Goal: Contribute content: Contribute content

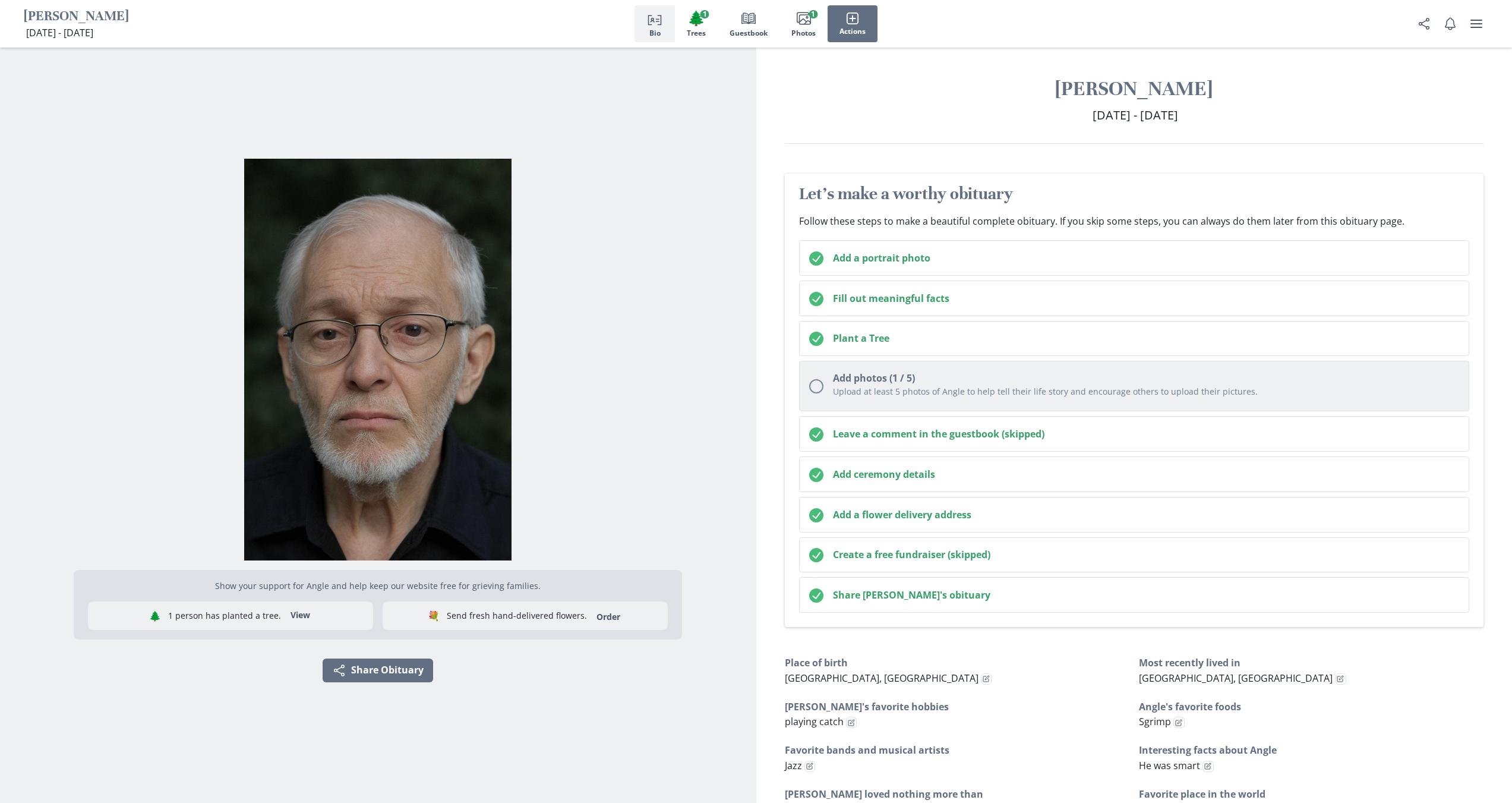
click at [1028, 397] on div "Upload at least 5 photos of Angle to help tell their life story and encourage o…" at bounding box center [1146, 393] width 627 height 16
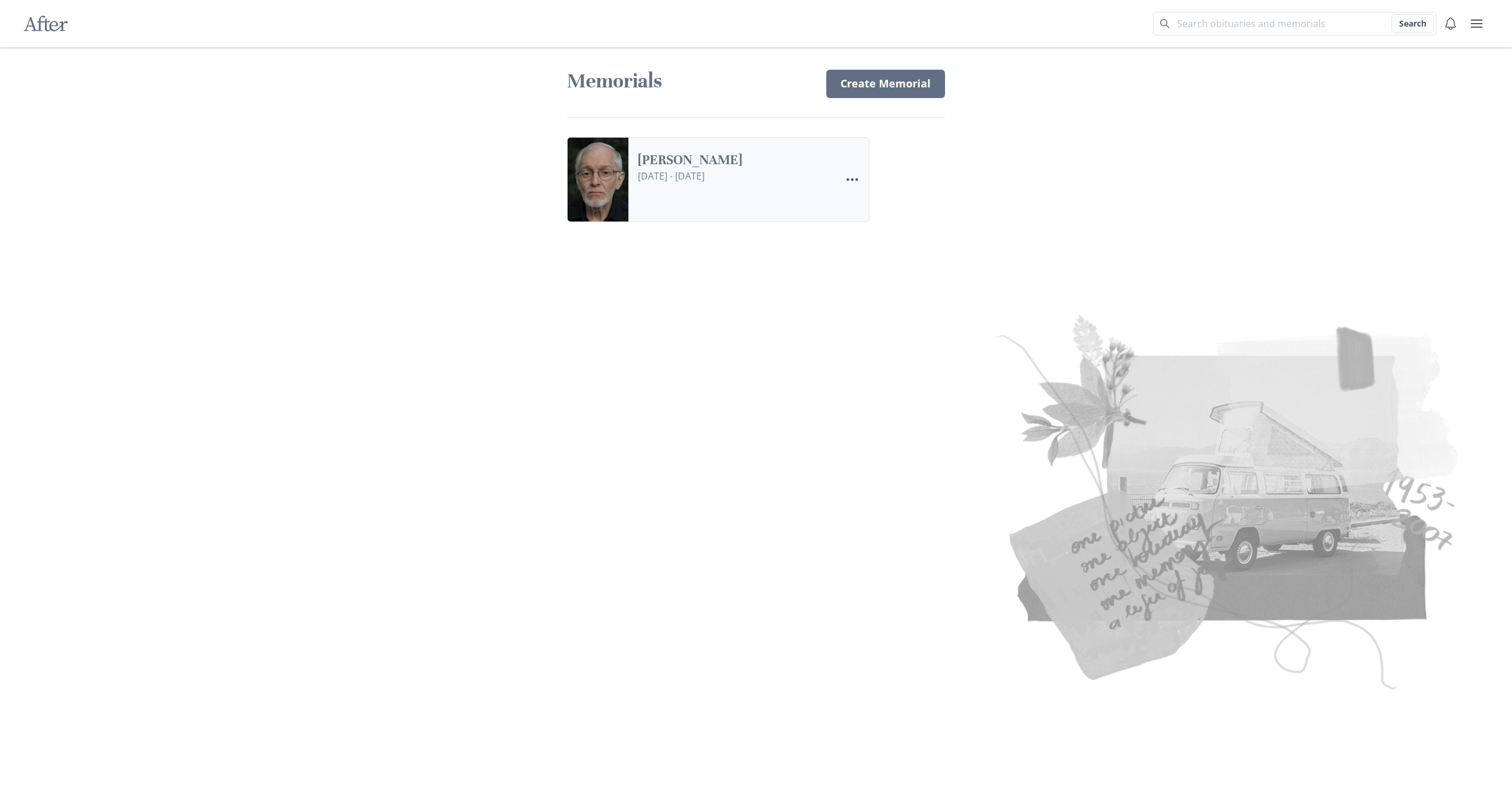
click at [782, 169] on link "[PERSON_NAME]" at bounding box center [734, 160] width 193 height 17
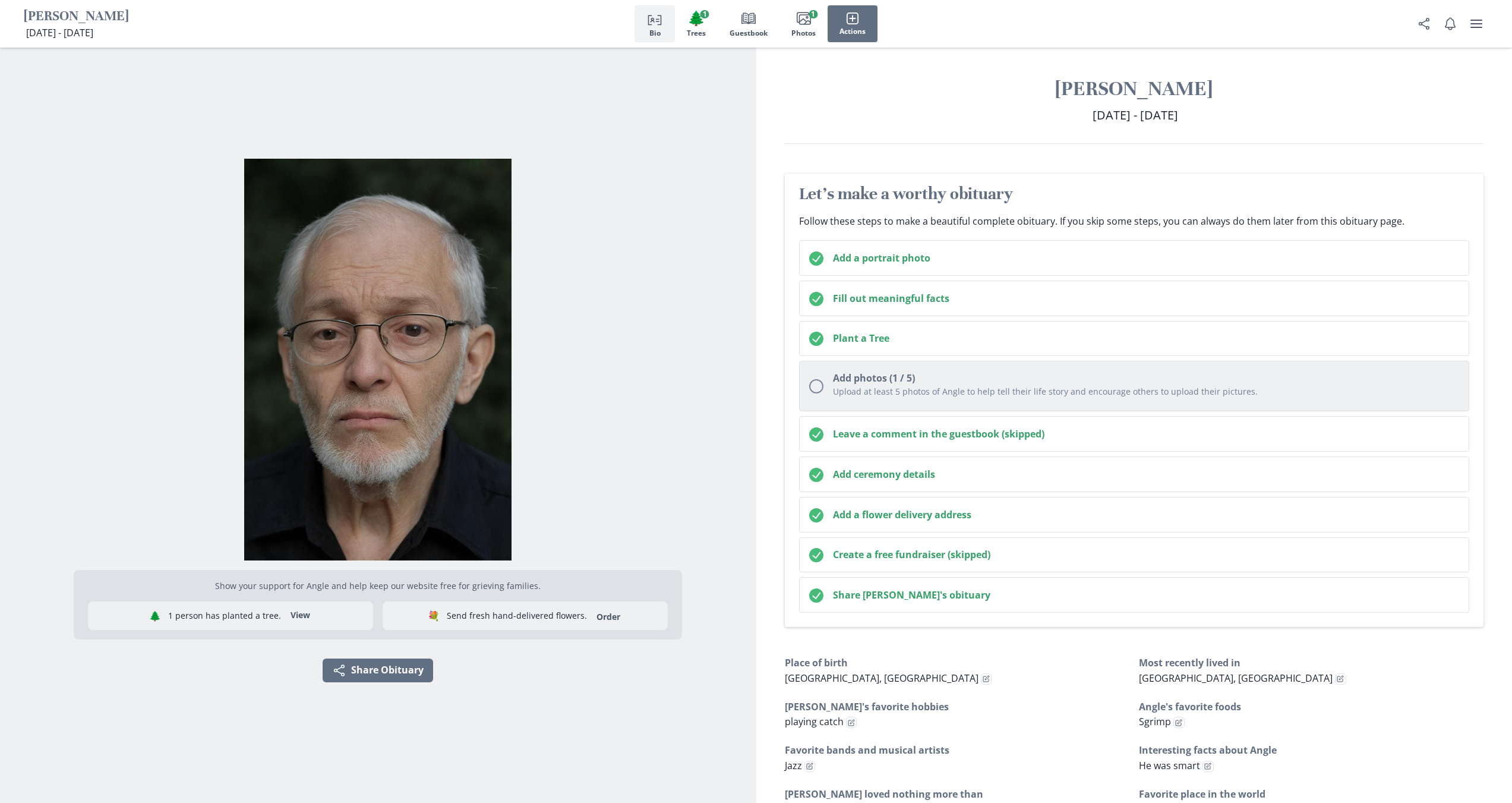
click at [934, 403] on button "Add photos (1 / 5) Upload at least 5 photos of [PERSON_NAME] to help tell their…" at bounding box center [1134, 386] width 671 height 51
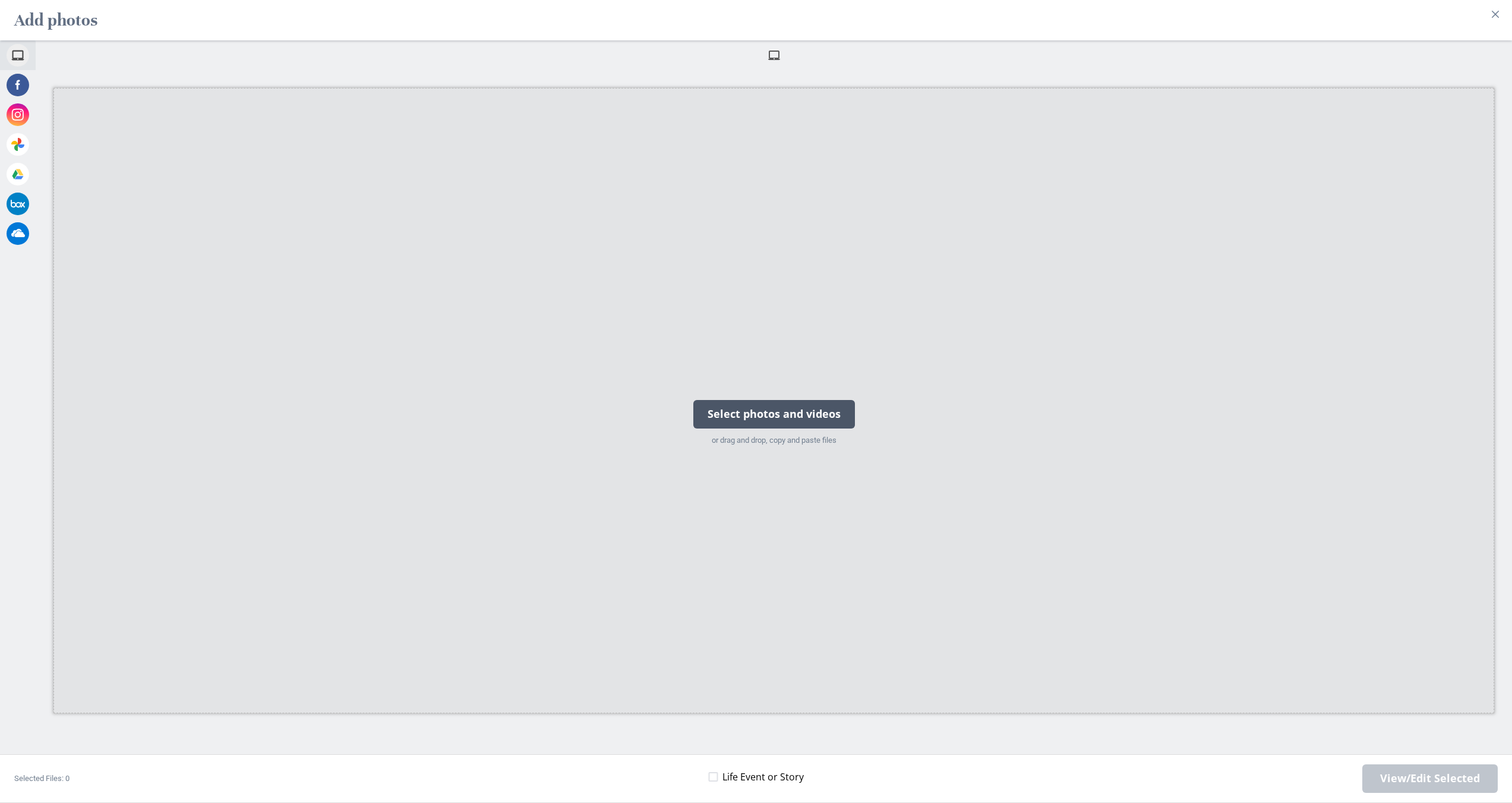
click at [753, 396] on div "Select photos and videos or drag and drop, copy and paste files" at bounding box center [774, 401] width 176 height 120
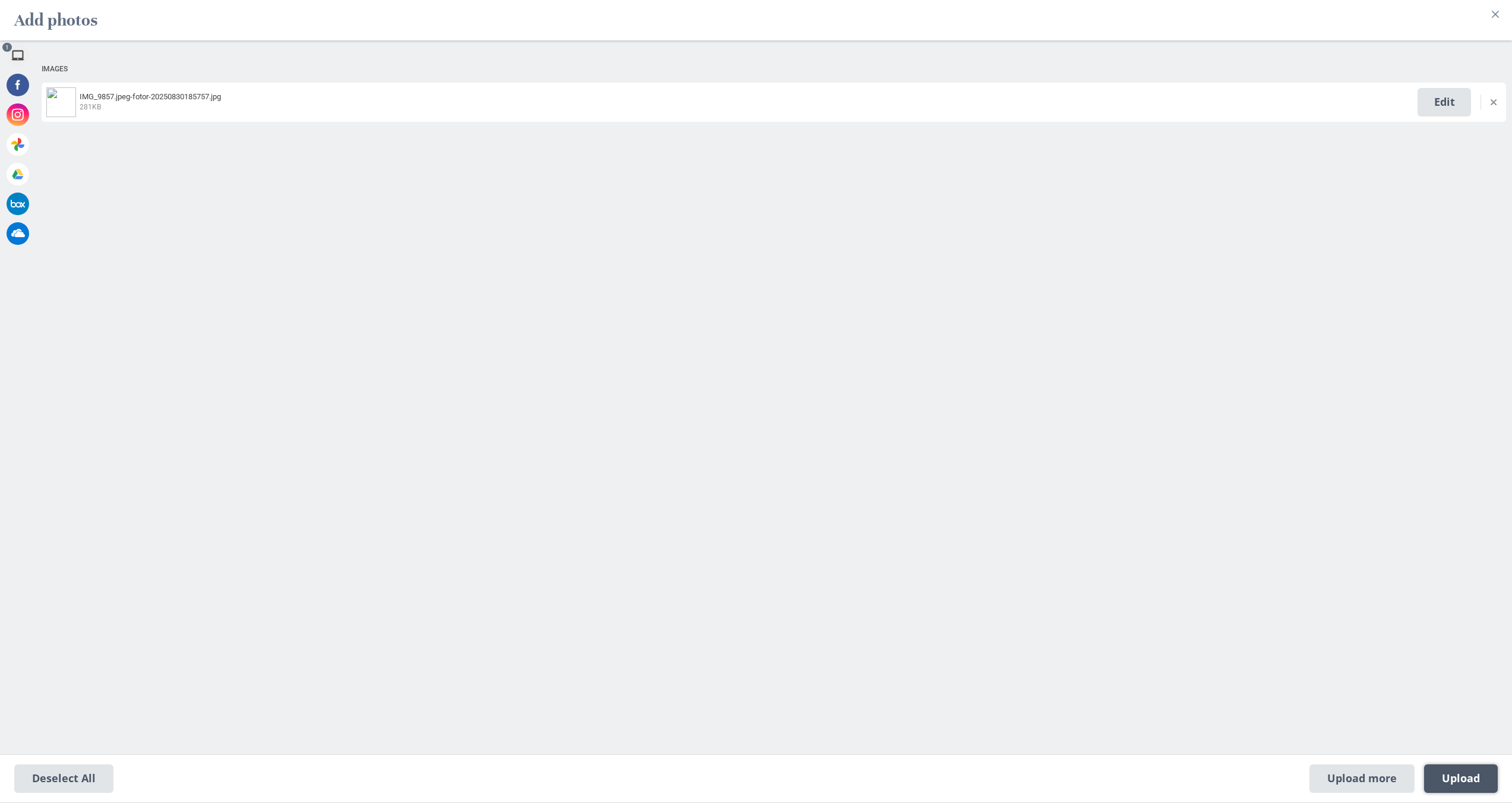
click at [1465, 781] on span "Upload 1" at bounding box center [1461, 778] width 38 height 13
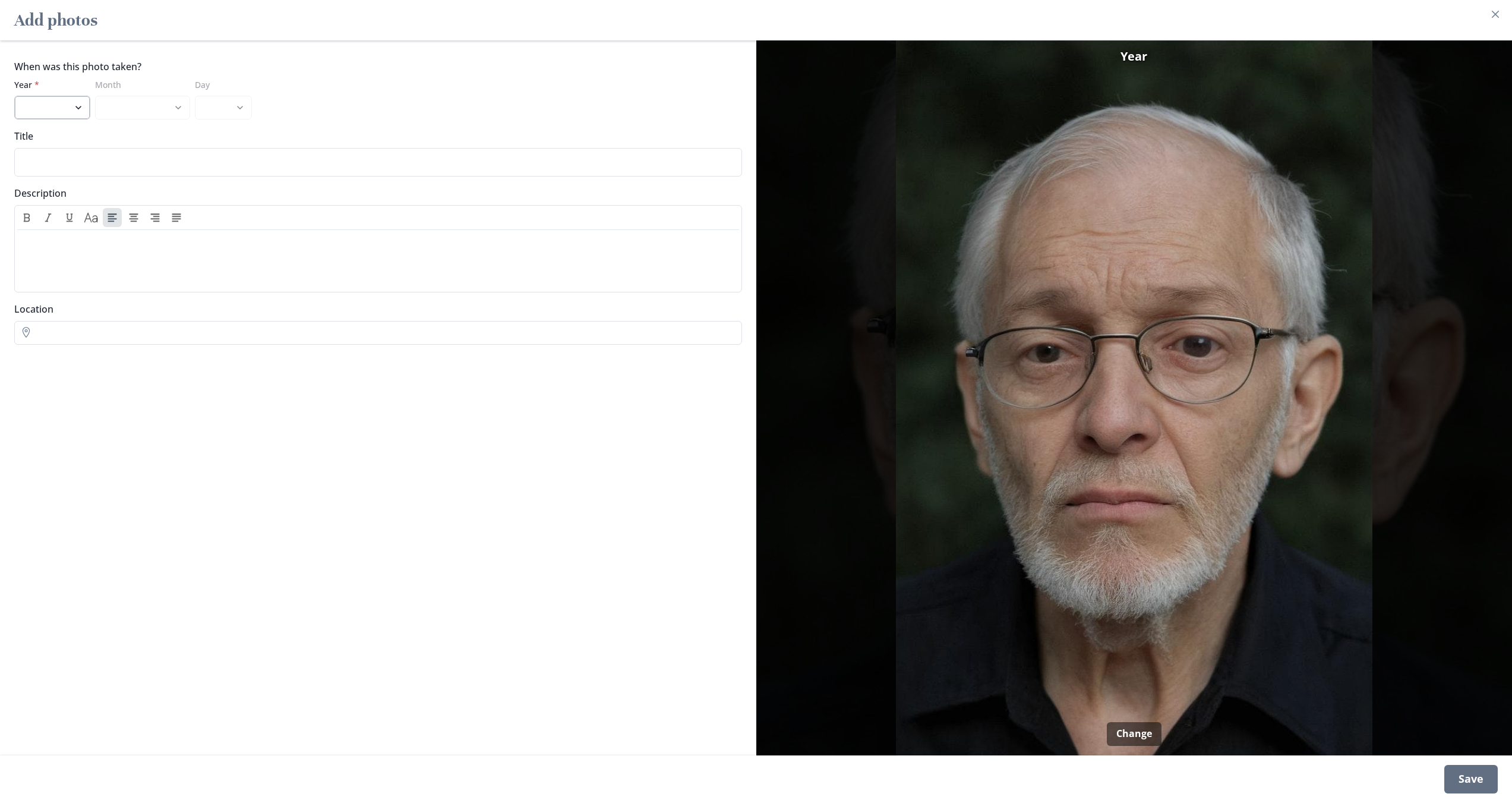
click at [69, 109] on select "2025 2024 2023 2022 2021 2020 2019 2018 2017 2016 2015 2014 2013 2012 2011 2010…" at bounding box center [53, 108] width 76 height 24
select select "2025"
click at [15, 96] on select "2025 2024 2023 2022 2021 2020 2019 2018 2017 2016 2015 2014 2013 2012 2011 2010…" at bounding box center [53, 108] width 76 height 24
click at [132, 109] on select "January March March April May June July August" at bounding box center [142, 108] width 95 height 24
select select "8"
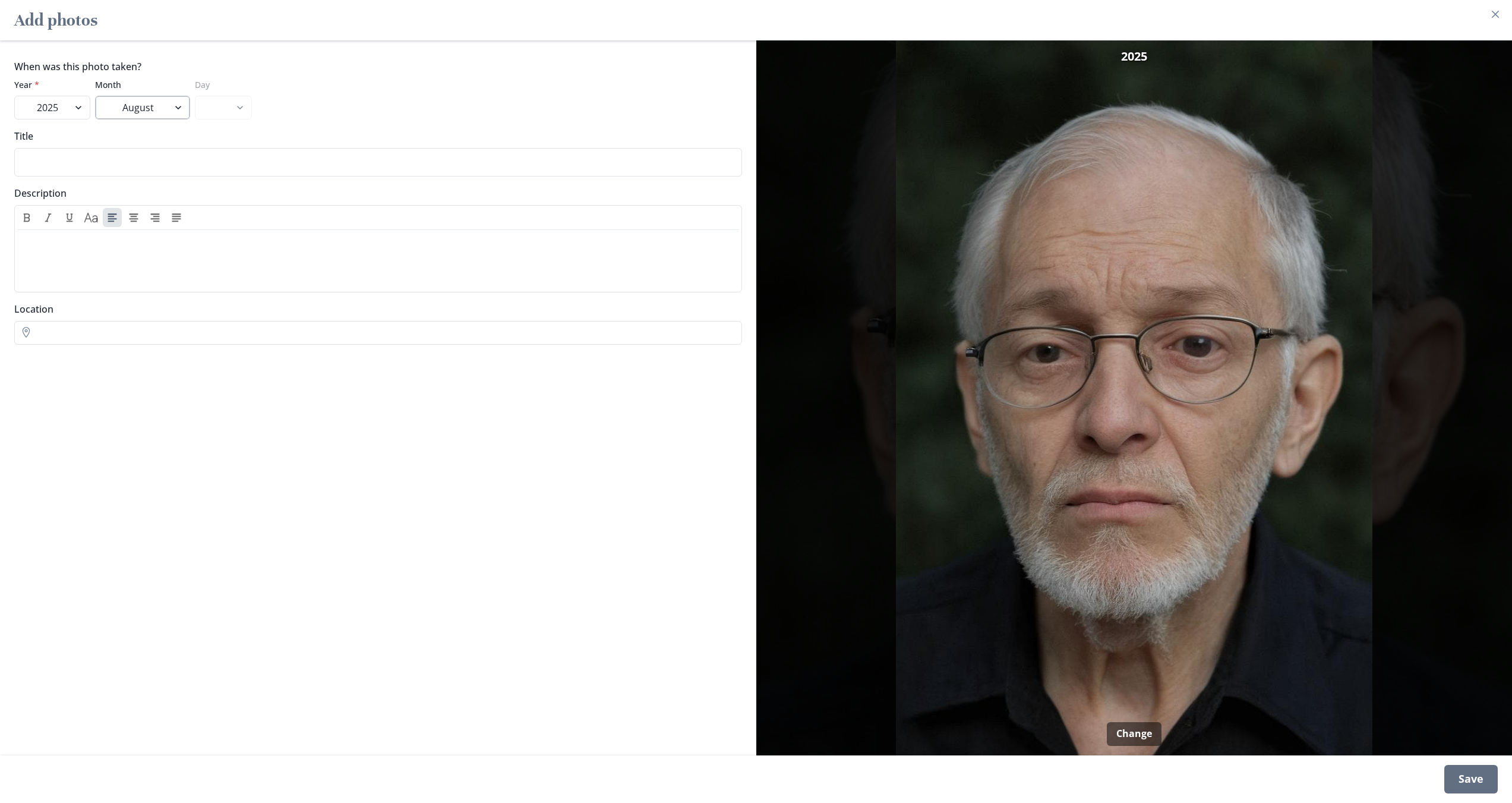
click at [95, 96] on select "January March March April May June July August" at bounding box center [142, 108] width 95 height 24
drag, startPoint x: 236, startPoint y: 107, endPoint x: 230, endPoint y: 119, distance: 13.4
click at [236, 107] on select "1 2 3 4 5 6 7 8 9 10 11 12 13 14 15 16 17 18 19 20 21 22 23 24 25 26 27 28 29 30" at bounding box center [224, 108] width 57 height 24
select select "30"
click at [195, 96] on select "1 2 3 4 5 6 7 8 9 10 11 12 13 14 15 16 17 18 19 20 21 22 23 24 25 26 27 28 29 30" at bounding box center [224, 108] width 57 height 24
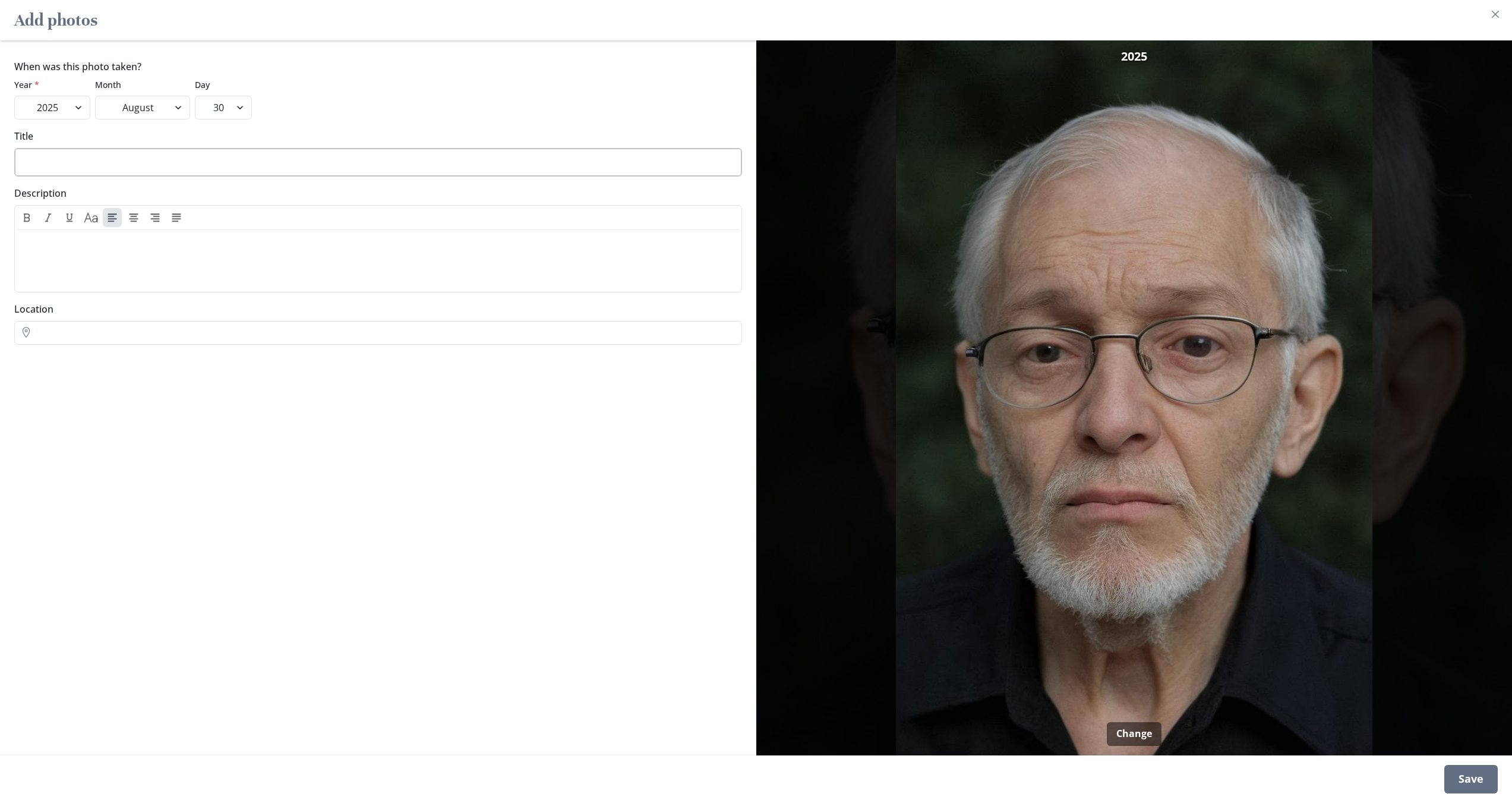
click at [115, 167] on input "Title" at bounding box center [378, 162] width 728 height 28
drag, startPoint x: 144, startPoint y: 420, endPoint x: 168, endPoint y: 448, distance: 36.9
click at [144, 422] on div "When was this photo taken? Year * 2025 2024 2023 2022 2021 2020 2019 2018 2017 …" at bounding box center [378, 398] width 756 height 715
click at [1460, 775] on div "Save" at bounding box center [1471, 779] width 53 height 28
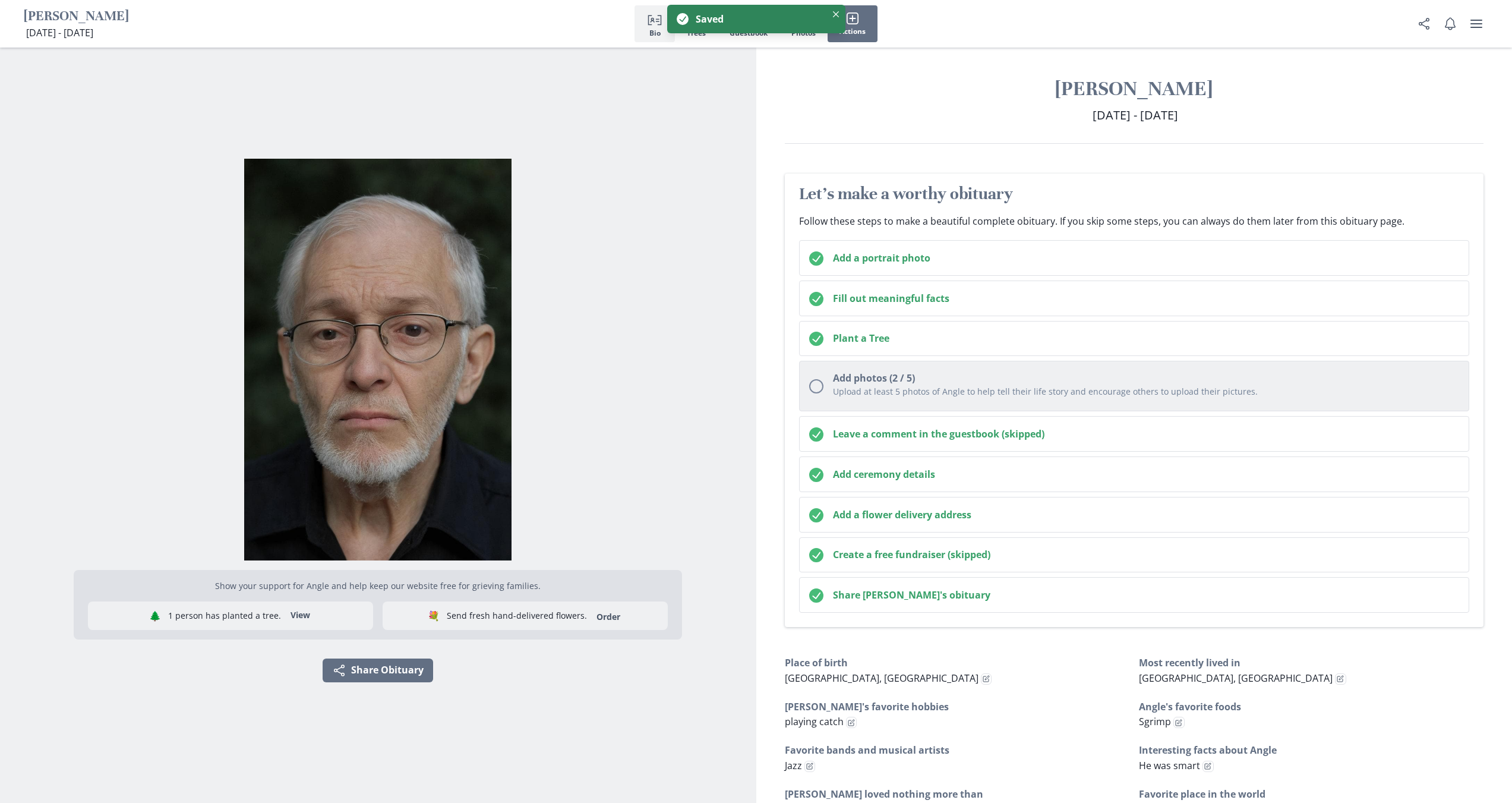
click at [985, 380] on h2 "Add photos (2 / 5)" at bounding box center [1146, 377] width 627 height 15
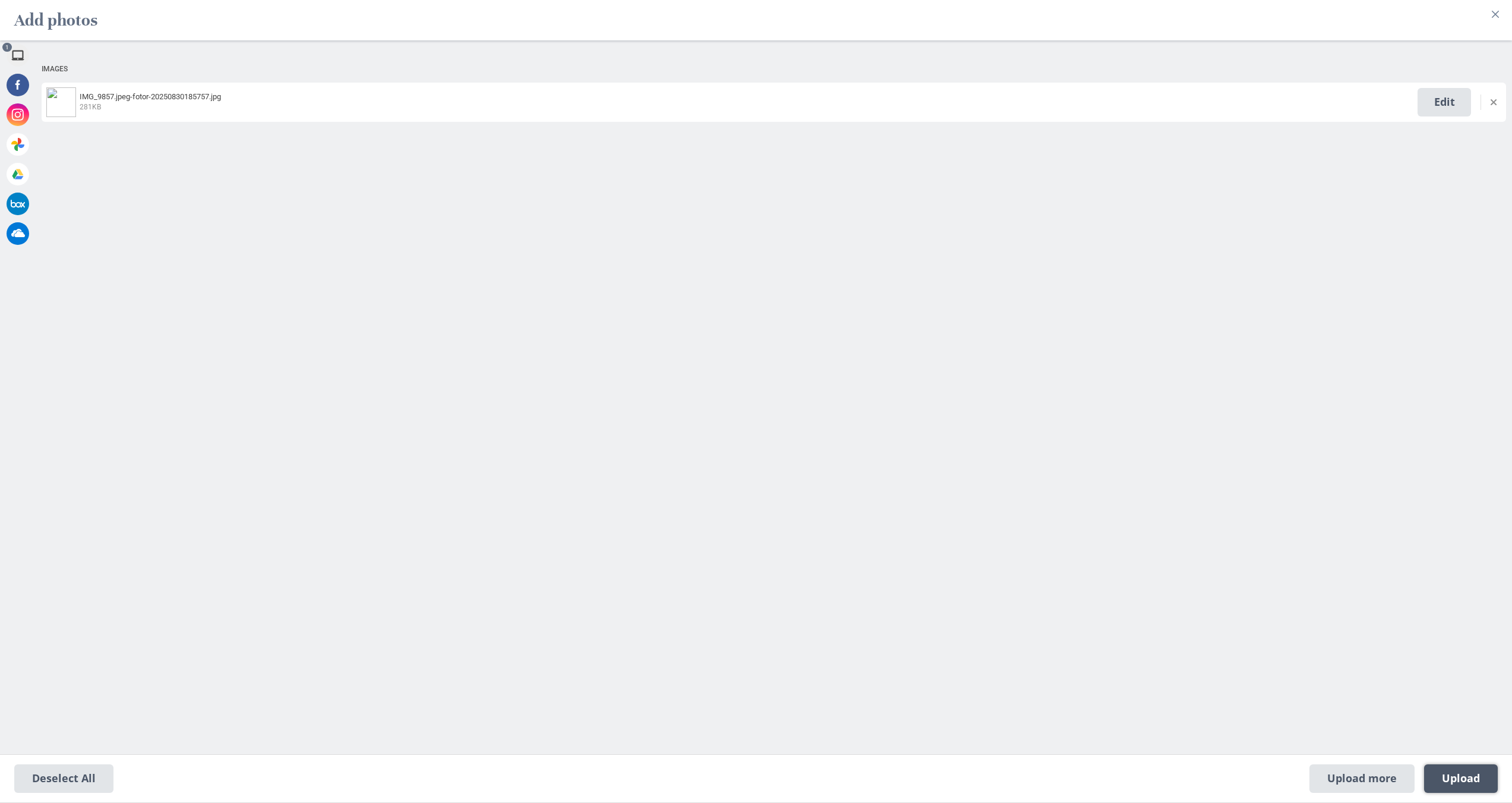
click at [1480, 785] on span "Upload 1" at bounding box center [1461, 778] width 38 height 13
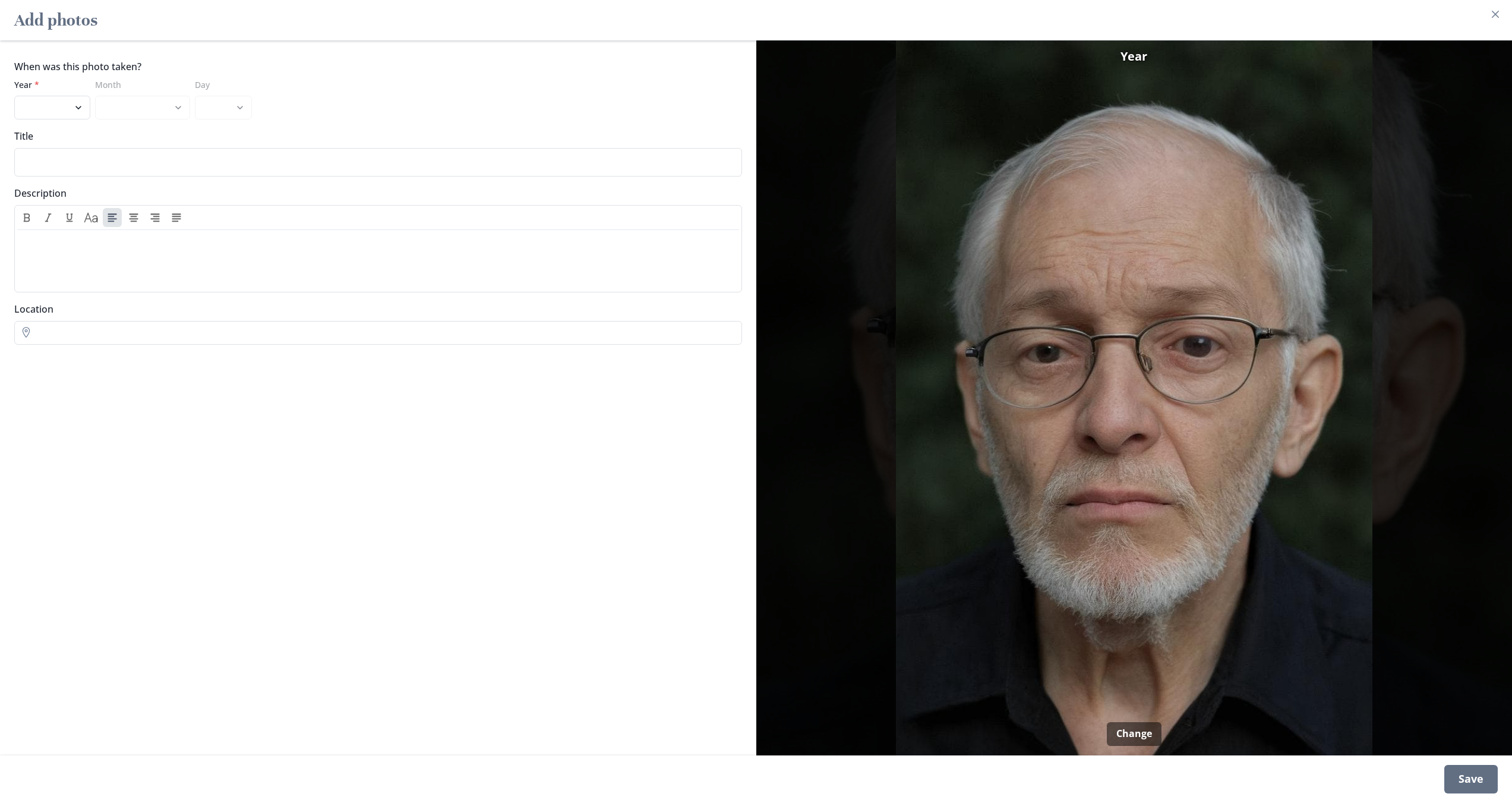
click at [1482, 785] on div "Save" at bounding box center [1471, 779] width 53 height 28
click at [42, 106] on select "2025 2024 2023 2022 2021 2020 2019 2018 2017 2016 2015 2014 2013 2012 2011 2010…" at bounding box center [53, 108] width 76 height 24
select select "2025"
click at [15, 96] on select "2025 2024 2023 2022 2021 2020 2019 2018 2017 2016 2015 2014 2013 2012 2011 2010…" at bounding box center [53, 108] width 76 height 24
click at [128, 111] on select "January March March April May June July August" at bounding box center [142, 108] width 95 height 24
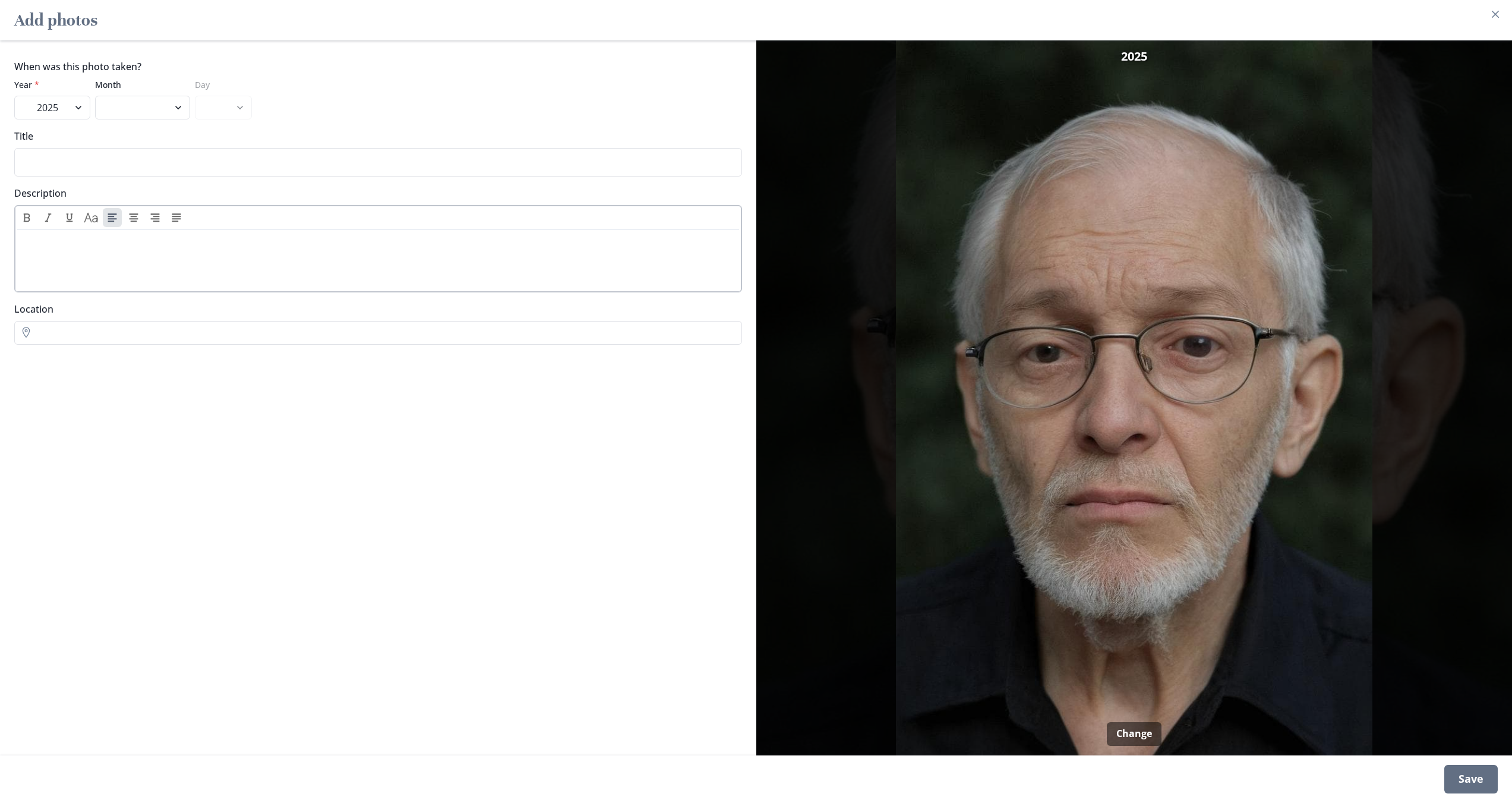
select select "8"
click at [95, 96] on select "January March March April May June July August" at bounding box center [142, 108] width 95 height 24
click at [211, 115] on select "1 2 3 4 5 6 7 8 9 10 11 12 13 14 15 16 17 18 19 20 21 22 23 24 25 26 27 28 29 30" at bounding box center [224, 108] width 57 height 24
select select "13"
click at [195, 96] on select "1 2 3 4 5 6 7 8 9 10 11 12 13 14 15 16 17 18 19 20 21 22 23 24 25 26 27 28 29 30" at bounding box center [224, 108] width 57 height 24
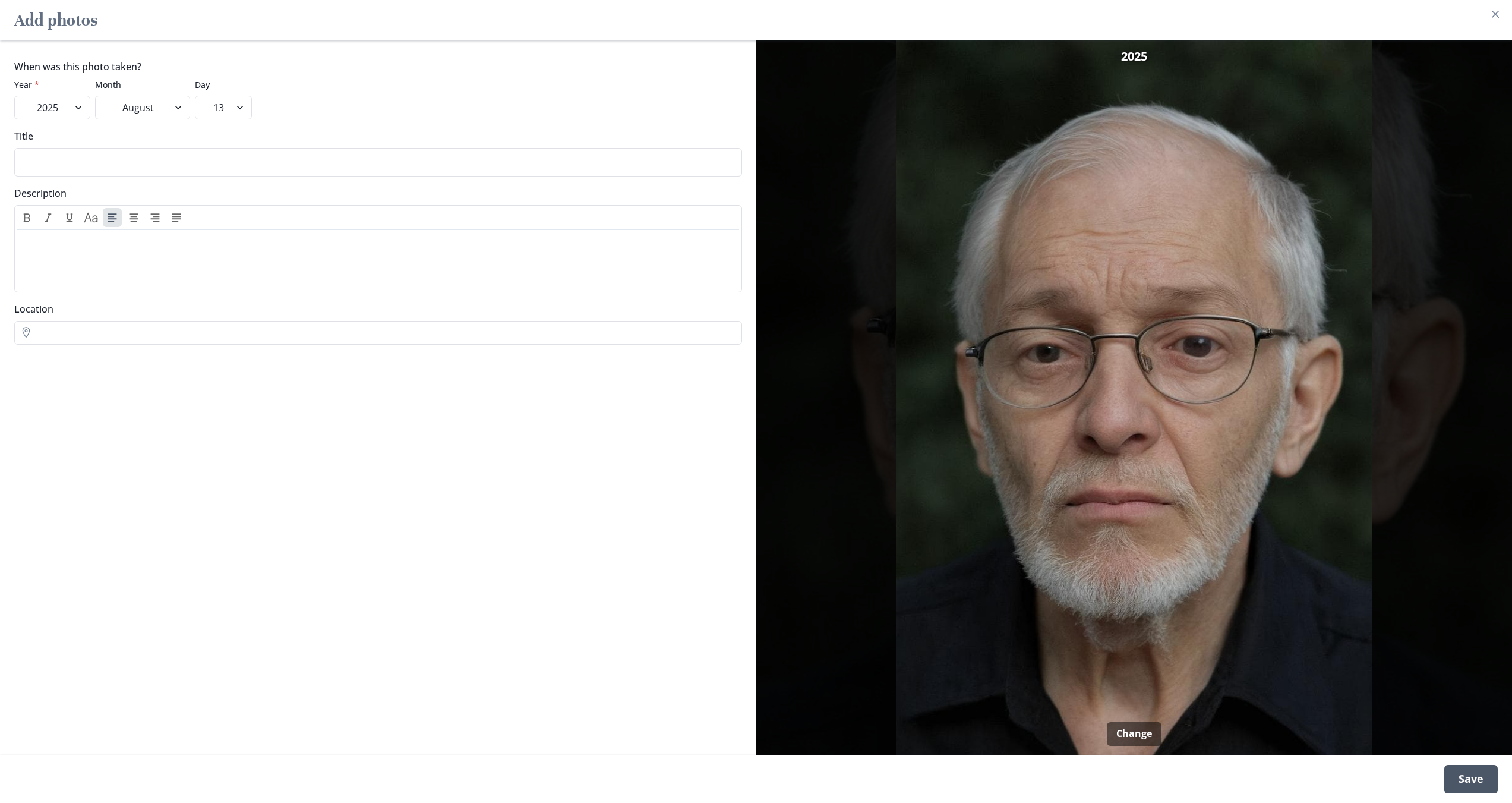
click at [1472, 773] on div "Save" at bounding box center [1471, 779] width 53 height 28
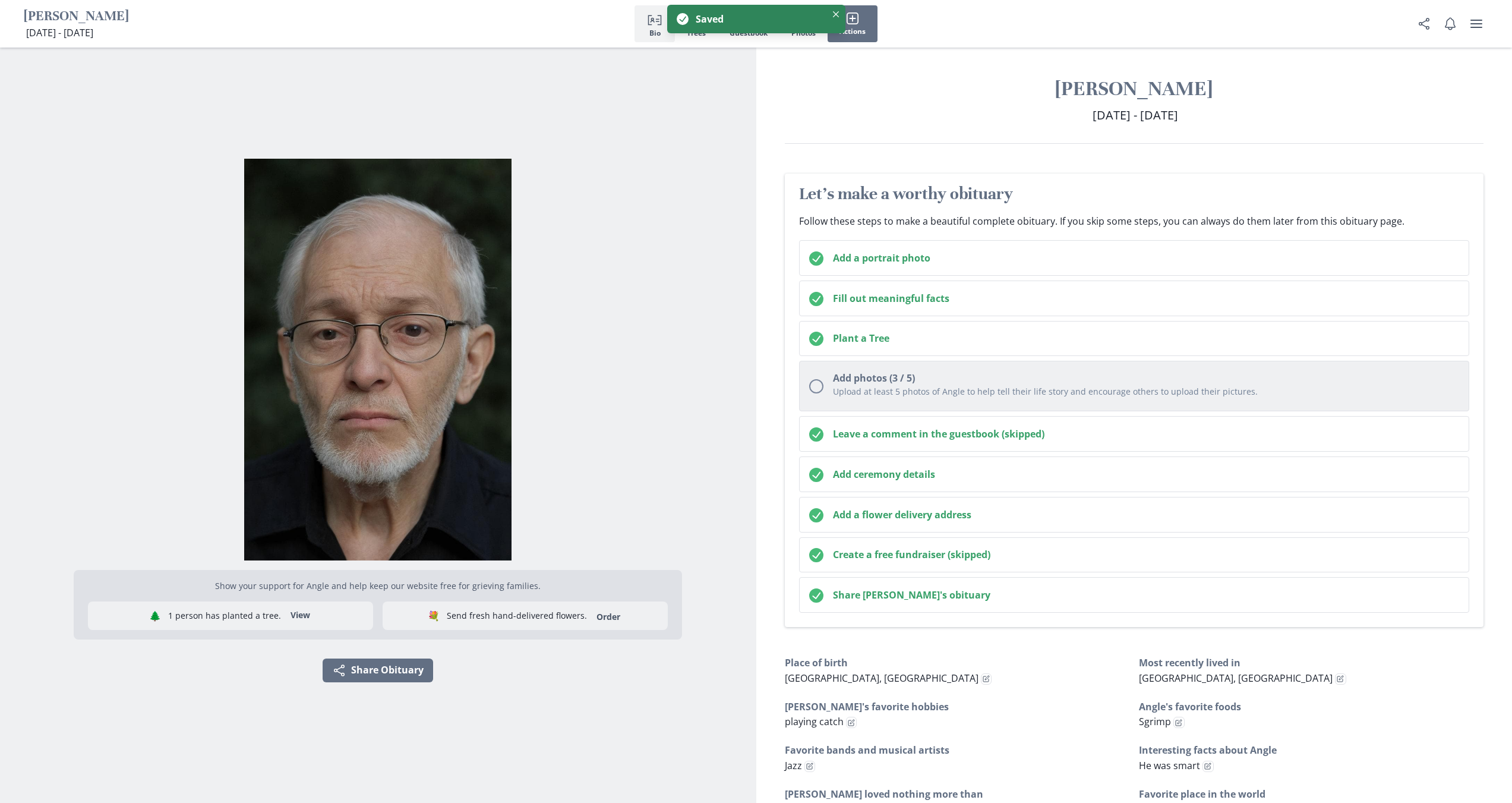
click at [935, 398] on div "Upload at least 5 photos of Angle to help tell their life story and encourage o…" at bounding box center [1146, 393] width 627 height 16
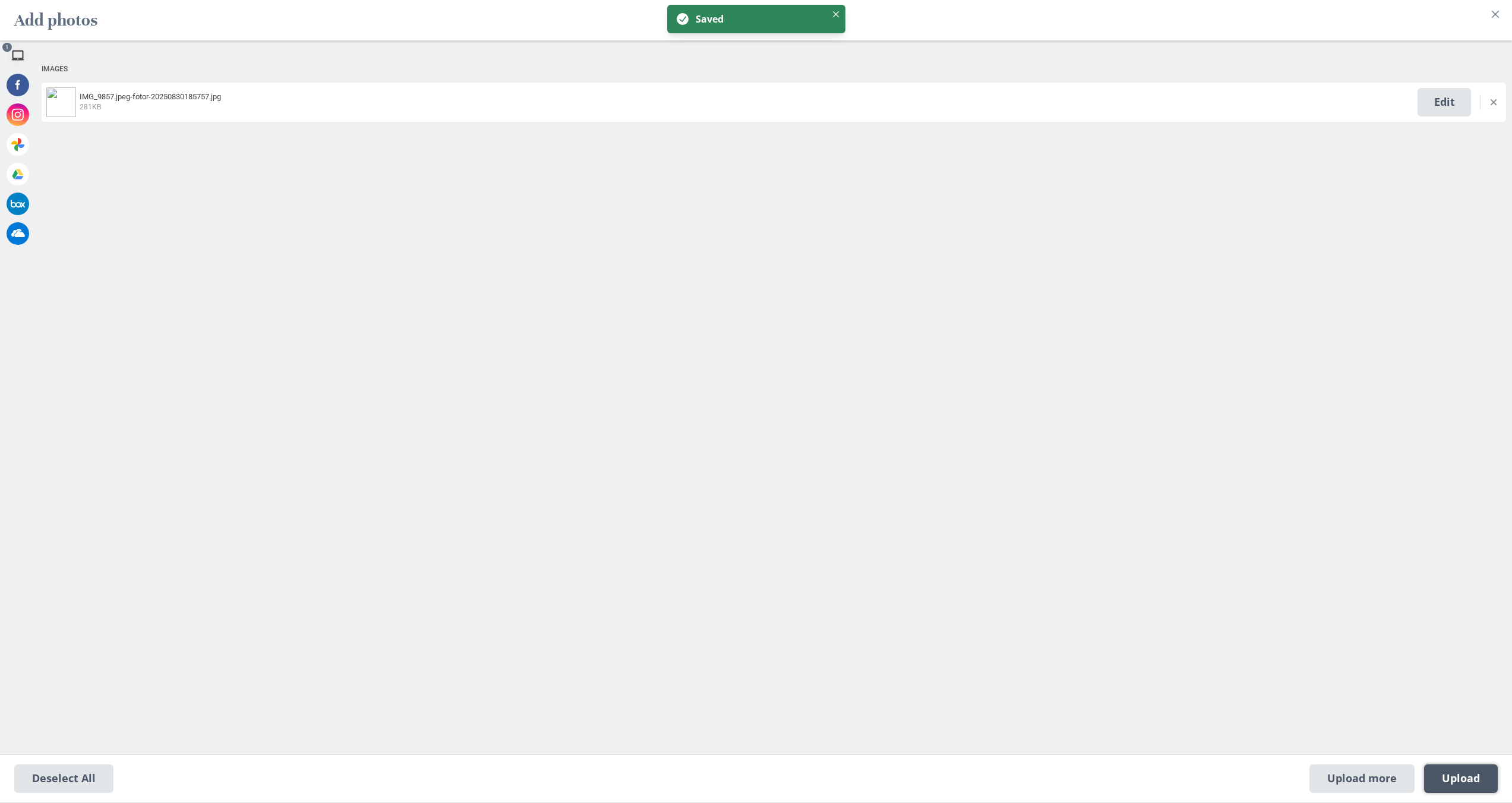
click at [1461, 772] on span "Upload 1" at bounding box center [1461, 778] width 38 height 13
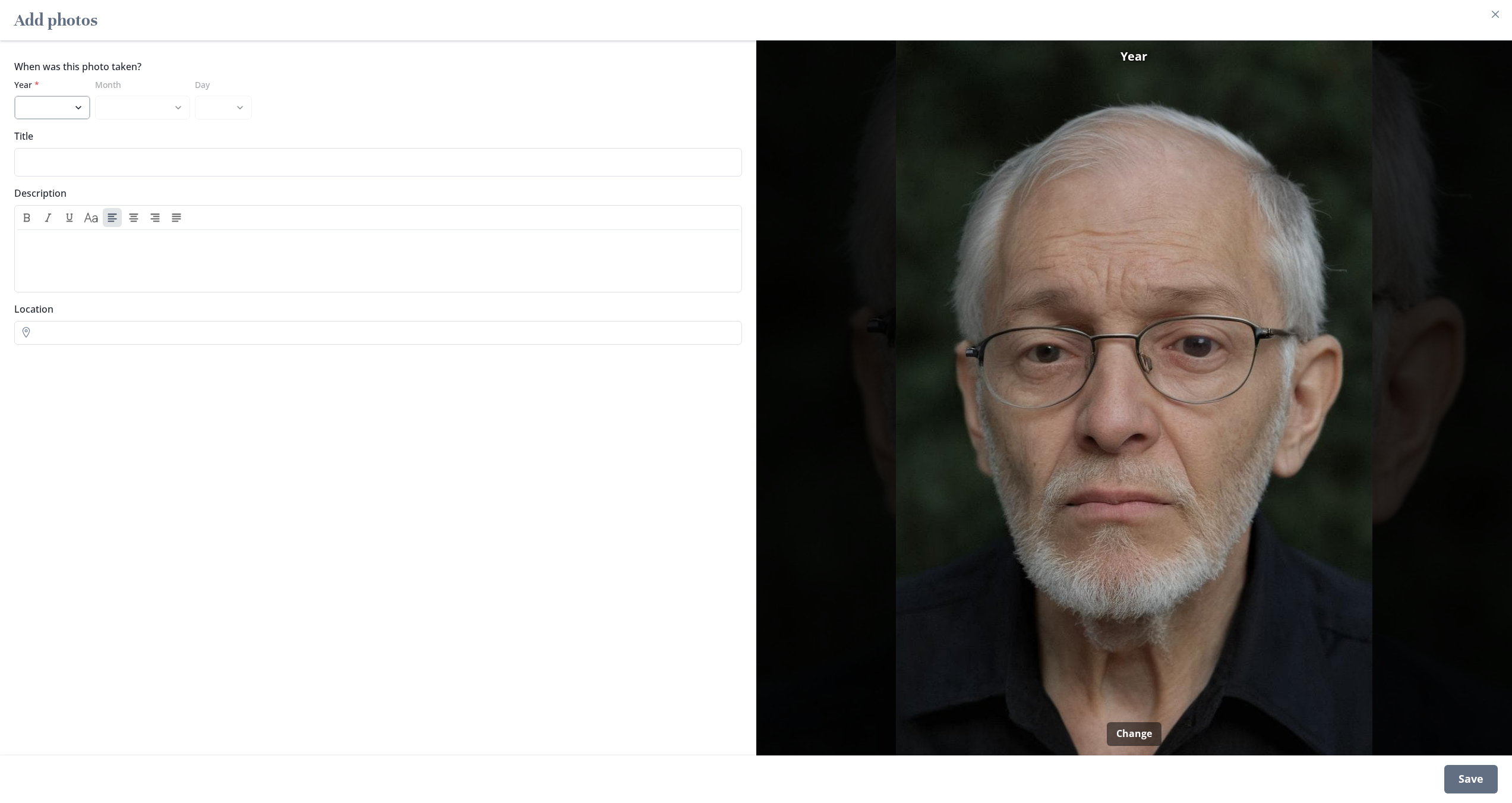
click at [53, 103] on select "2025 2024 2023 2022 2021 2020 2019 2018 2017 2016 2015 2014 2013 2012 2011 2010…" at bounding box center [53, 108] width 76 height 24
select select "2025"
click at [15, 96] on select "2025 2024 2023 2022 2021 2020 2019 2018 2017 2016 2015 2014 2013 2012 2011 2010…" at bounding box center [53, 108] width 76 height 24
drag, startPoint x: 1490, startPoint y: 771, endPoint x: 1468, endPoint y: 744, distance: 34.8
click at [1489, 771] on div "Save" at bounding box center [1471, 779] width 53 height 28
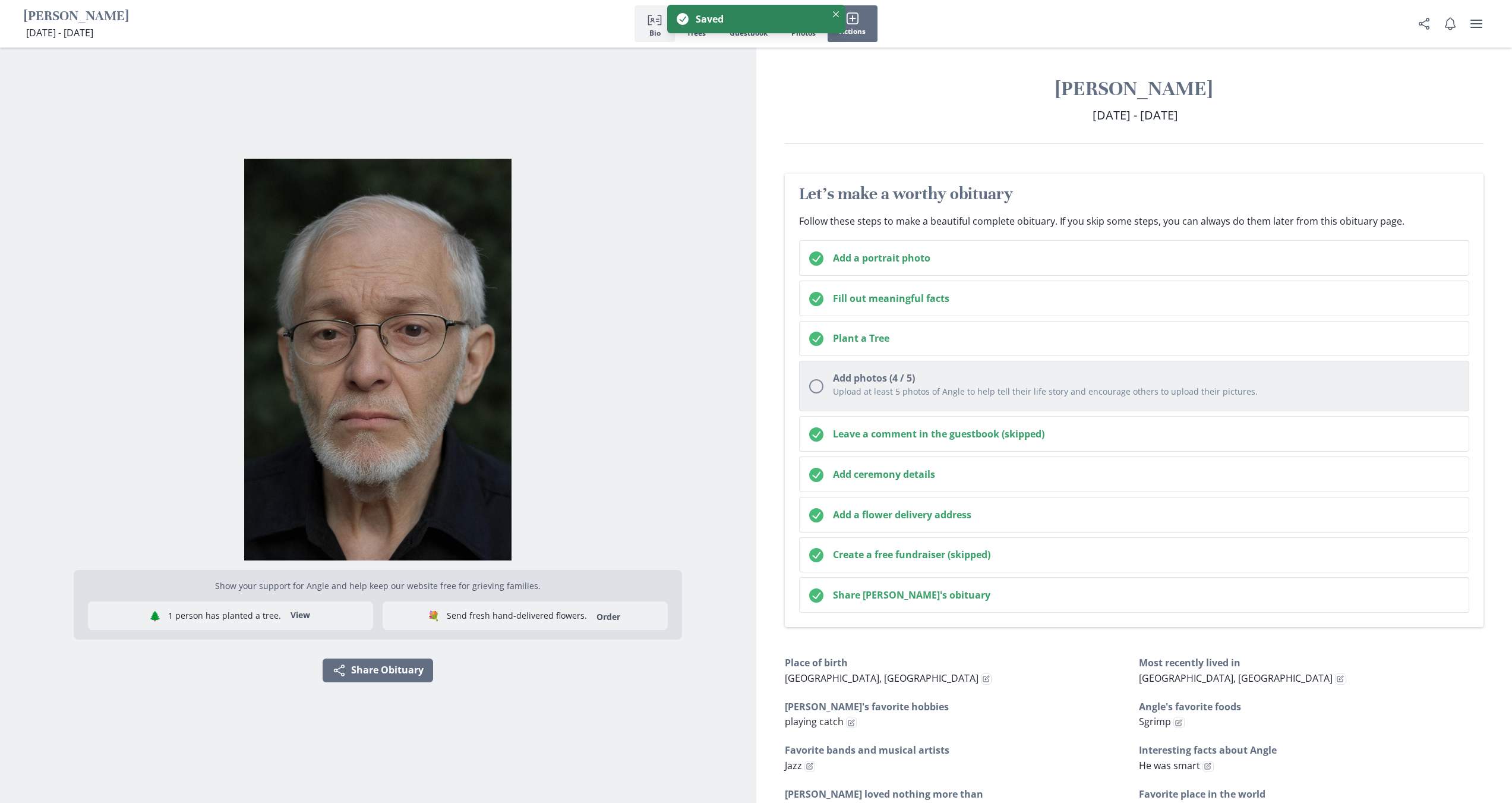
click at [965, 364] on button "Add photos (4 / 5) Upload at least 5 photos of [PERSON_NAME] to help tell their…" at bounding box center [1134, 386] width 671 height 51
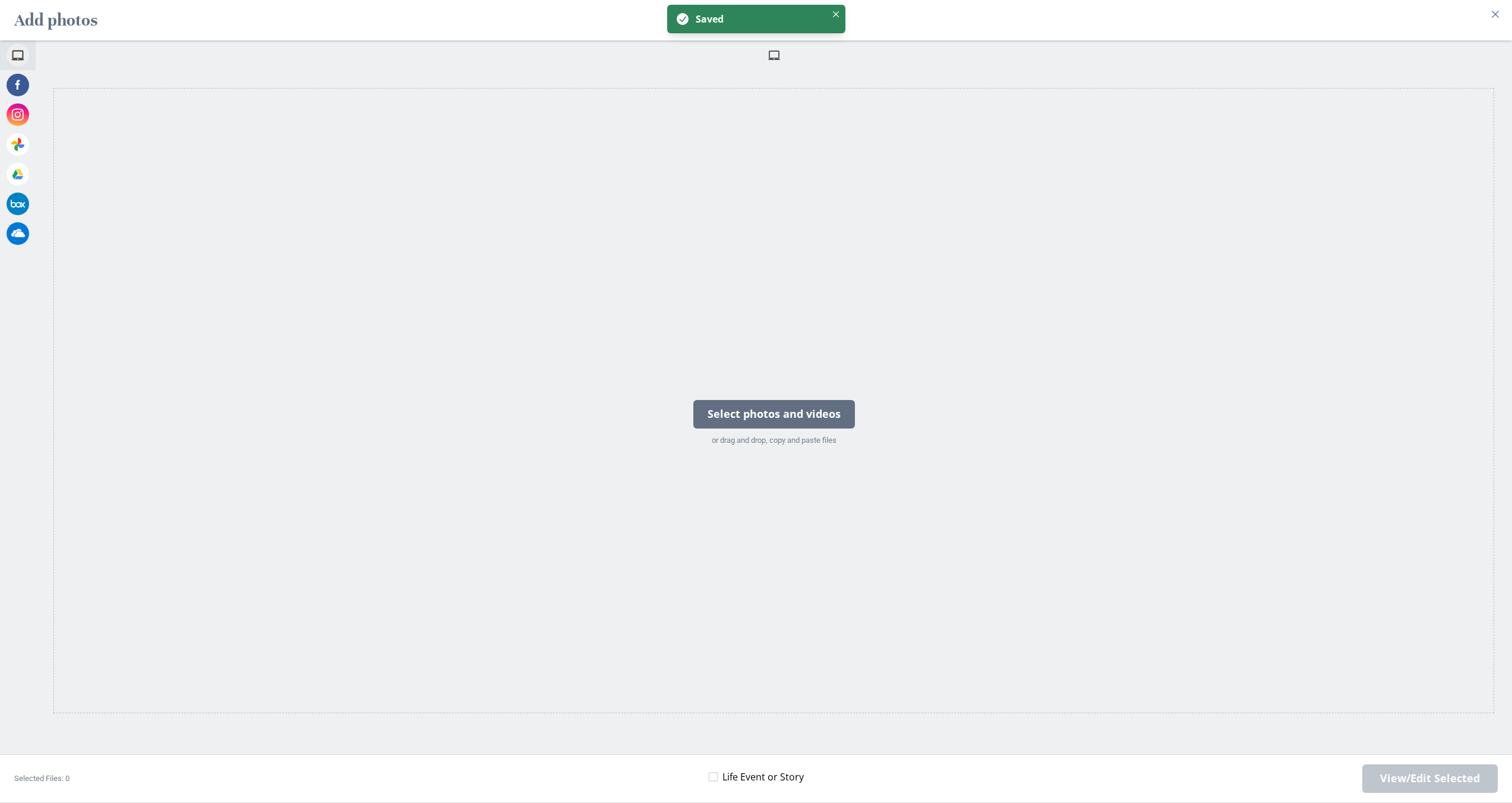
click at [781, 60] on span at bounding box center [774, 55] width 13 height 13
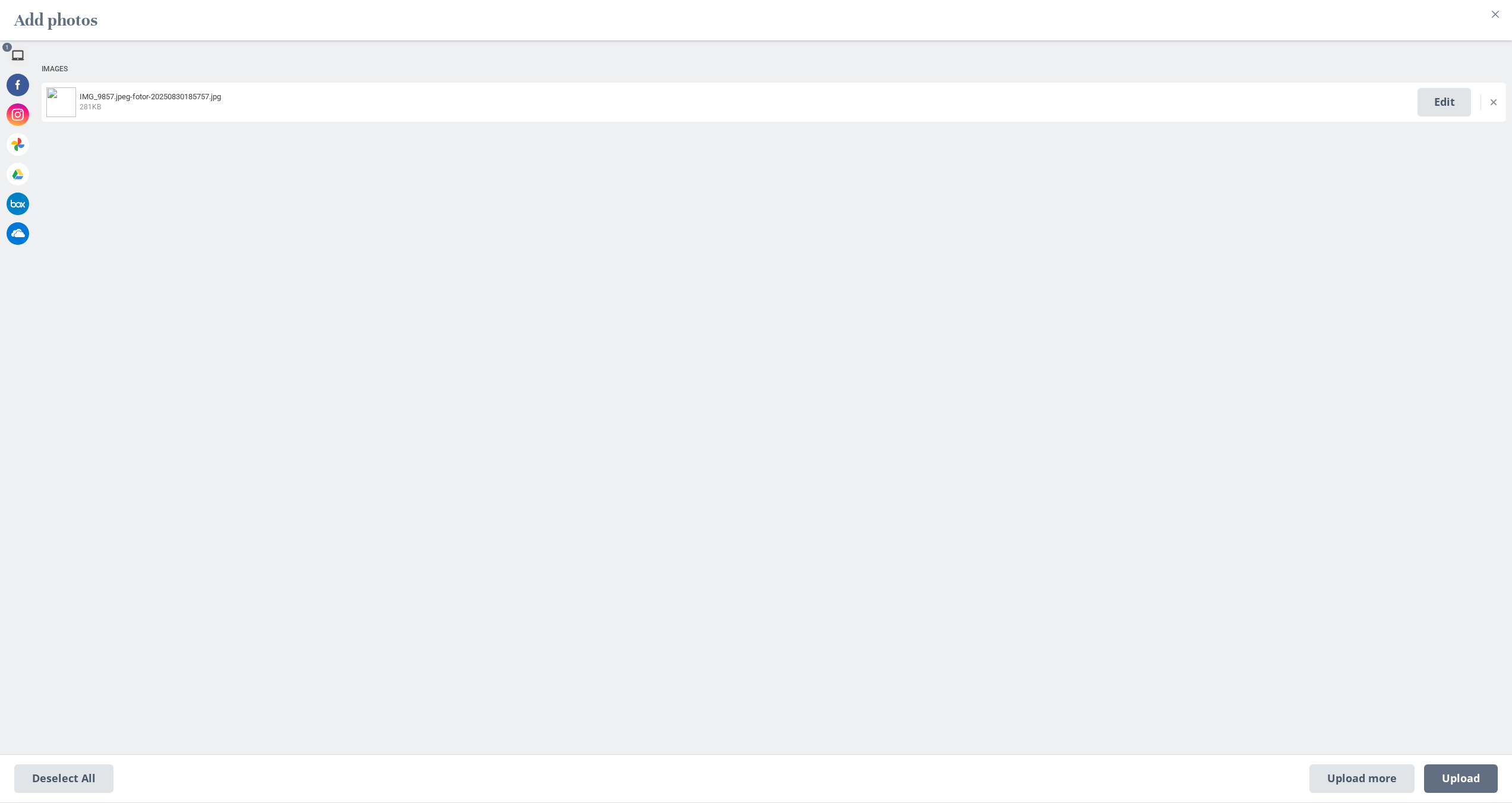
click at [1489, 764] on div "Deselect All Upload more Upload 1" at bounding box center [756, 778] width 1512 height 48
drag, startPoint x: 1477, startPoint y: 775, endPoint x: 1469, endPoint y: 769, distance: 10.0
click at [1472, 772] on span "Upload 1" at bounding box center [1461, 778] width 38 height 13
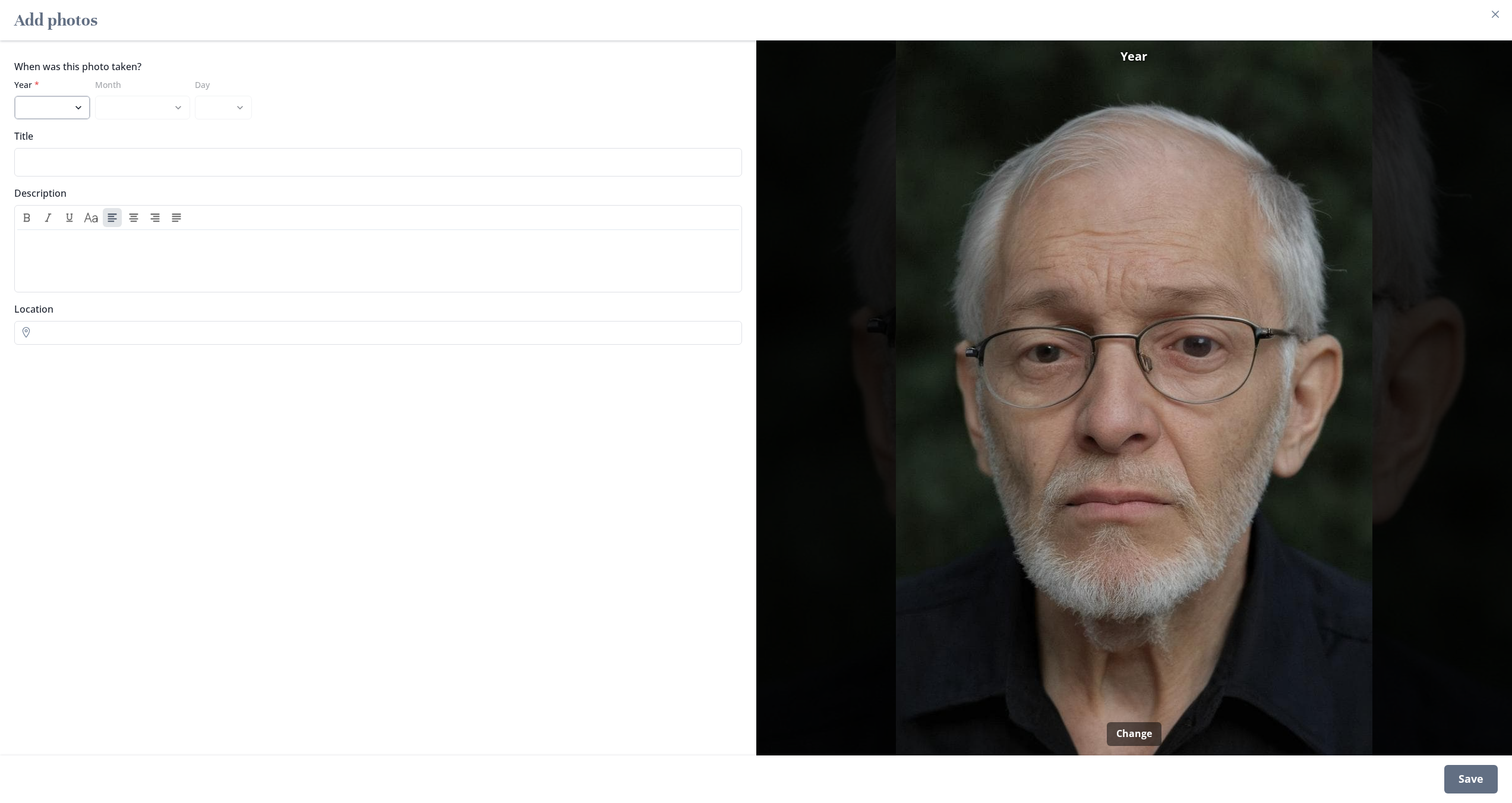
drag, startPoint x: 5, startPoint y: 106, endPoint x: 15, endPoint y: 109, distance: 10.4
click at [13, 108] on div "When was this photo taken? Year * 2025 2024 2023 2022 2021 2020 2019 2018 2017 …" at bounding box center [378, 398] width 756 height 715
drag, startPoint x: 40, startPoint y: 105, endPoint x: 37, endPoint y: 112, distance: 7.6
click at [40, 105] on select "2025 2024 2023 2022 2021 2020 2019 2018 2017 2016 2015 2014 2013 2012 2011 2010…" at bounding box center [53, 108] width 76 height 24
select select "2025"
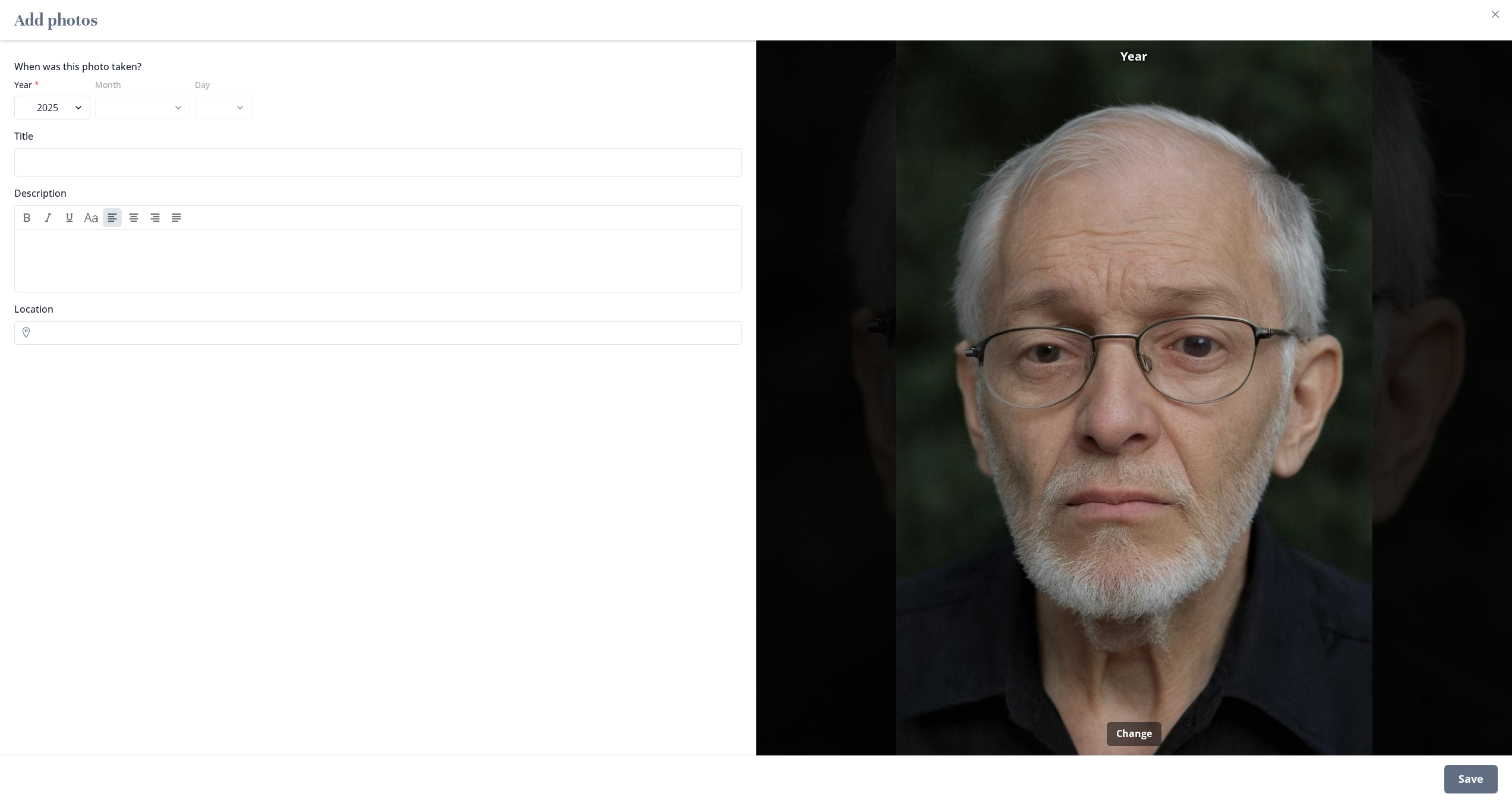
click at [15, 96] on select "2025 2024 2023 2022 2021 2020 2019 2018 2017 2016 2015 2014 2013 2012 2011 2010…" at bounding box center [53, 108] width 76 height 24
click at [1484, 776] on div "Save" at bounding box center [1471, 779] width 53 height 28
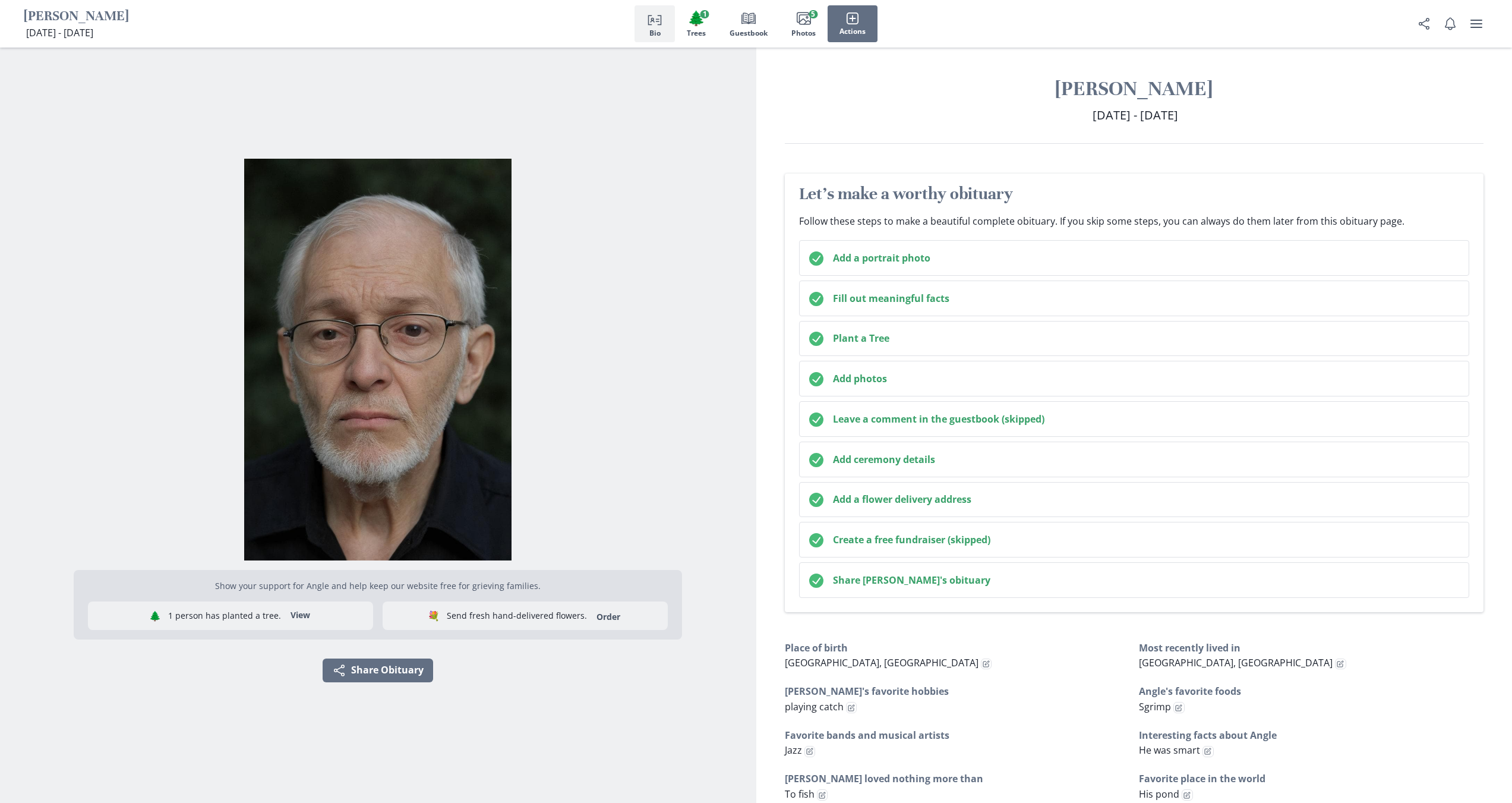
click at [904, 159] on div "[PERSON_NAME] [DATE] - [DATE] [DATE] - [DATE] Let's make a worthy obituary Foll…" at bounding box center [1134, 533] width 756 height 970
click at [691, 26] on span "🌲" at bounding box center [696, 18] width 18 height 17
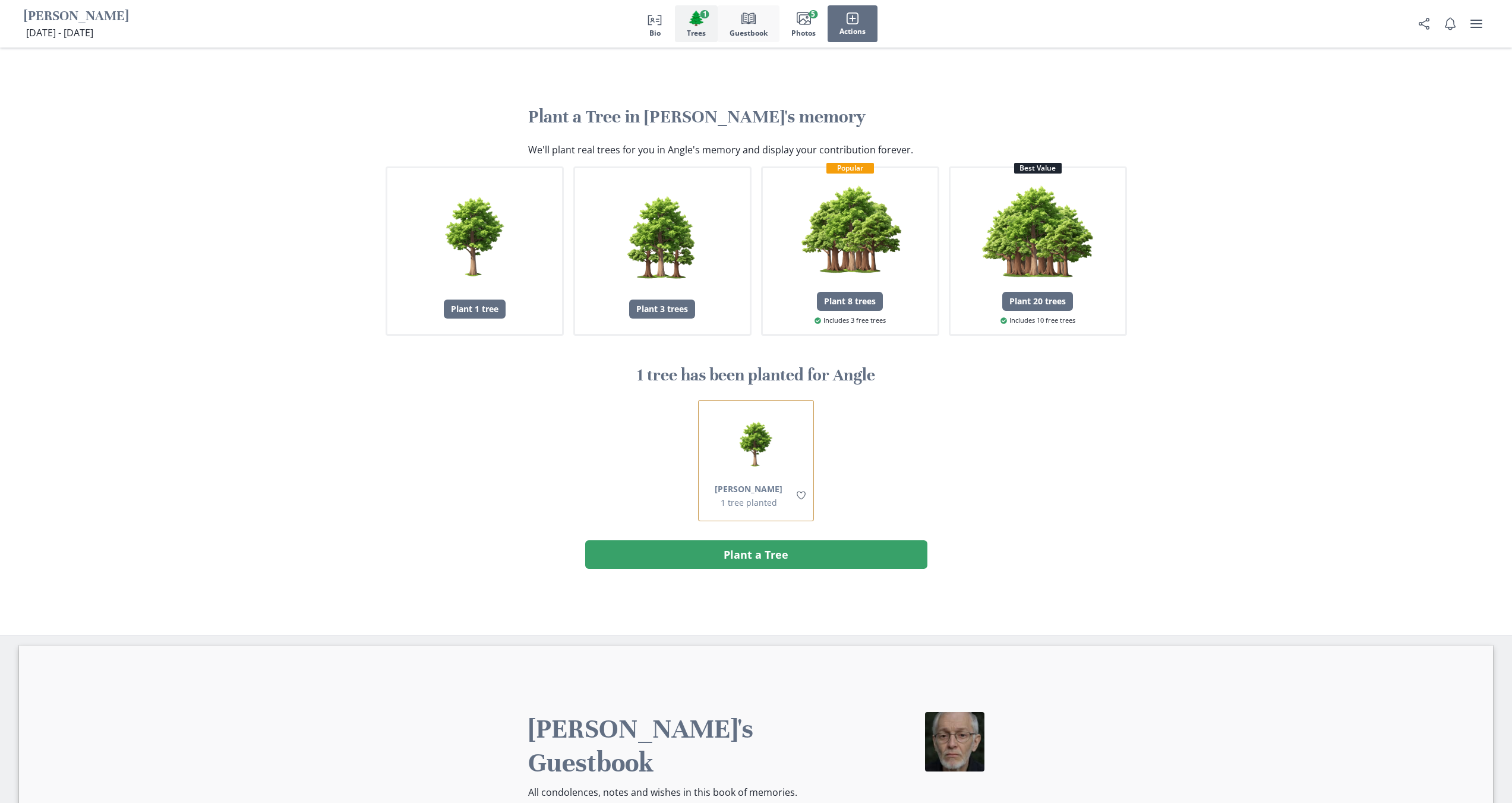
click at [745, 27] on button "Book Guestbook" at bounding box center [748, 23] width 62 height 37
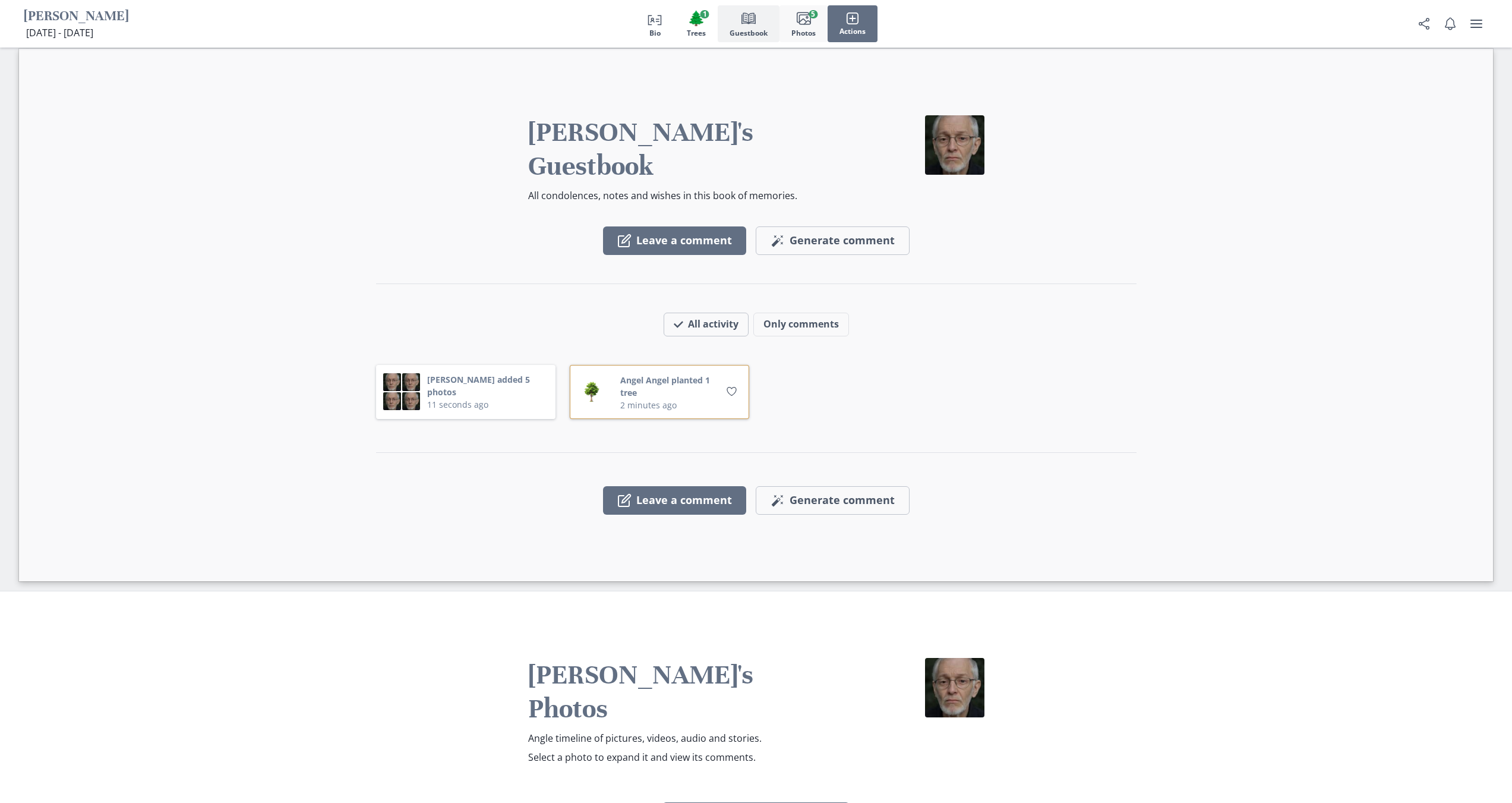
click at [806, 24] on rect "button" at bounding box center [805, 19] width 11 height 9
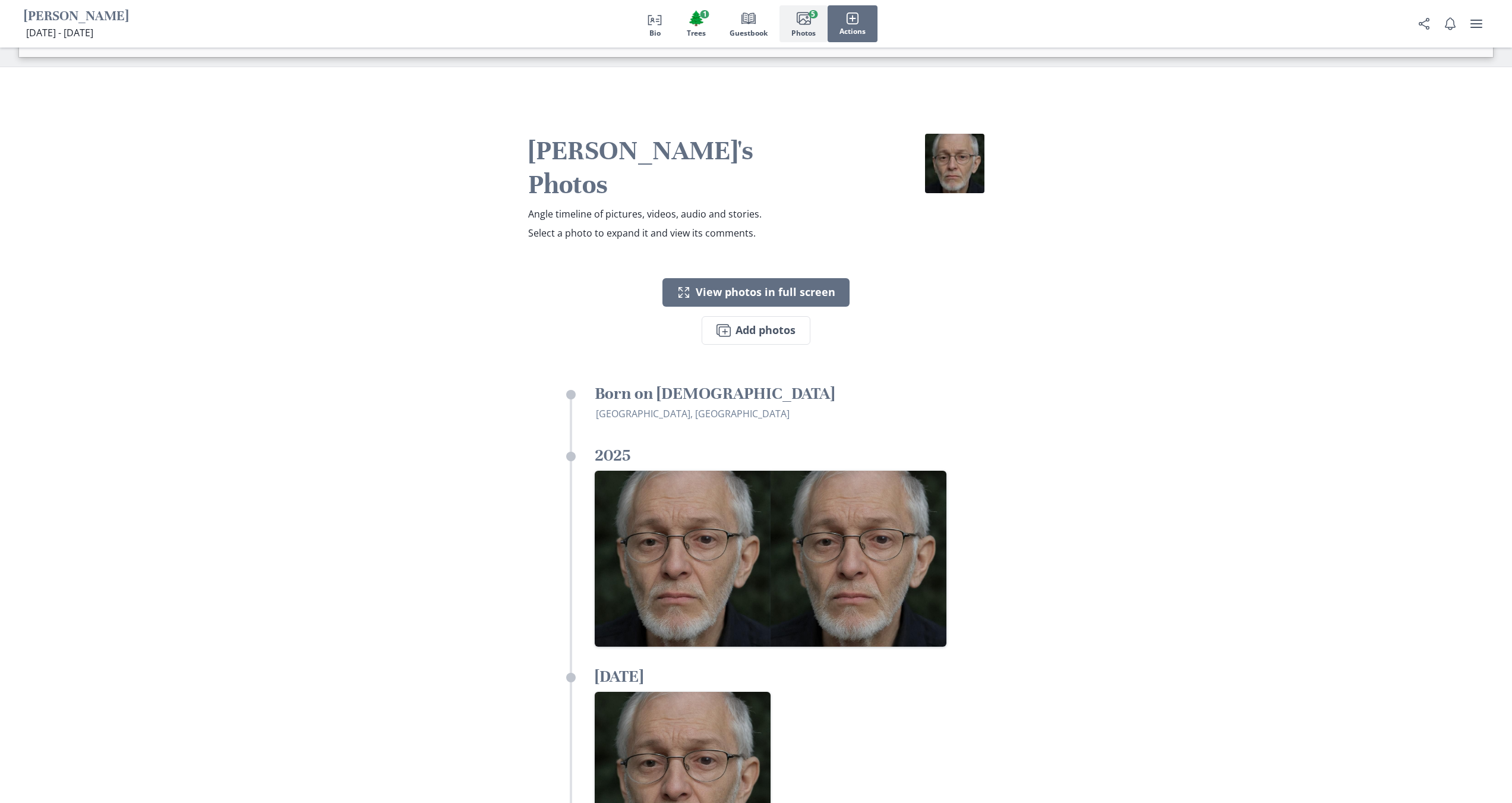
click at [881, 24] on div "Person profile Bio 🌲 Trees 1 Book Guestbook Images Photos 5 Actions" at bounding box center [756, 23] width 1512 height 47
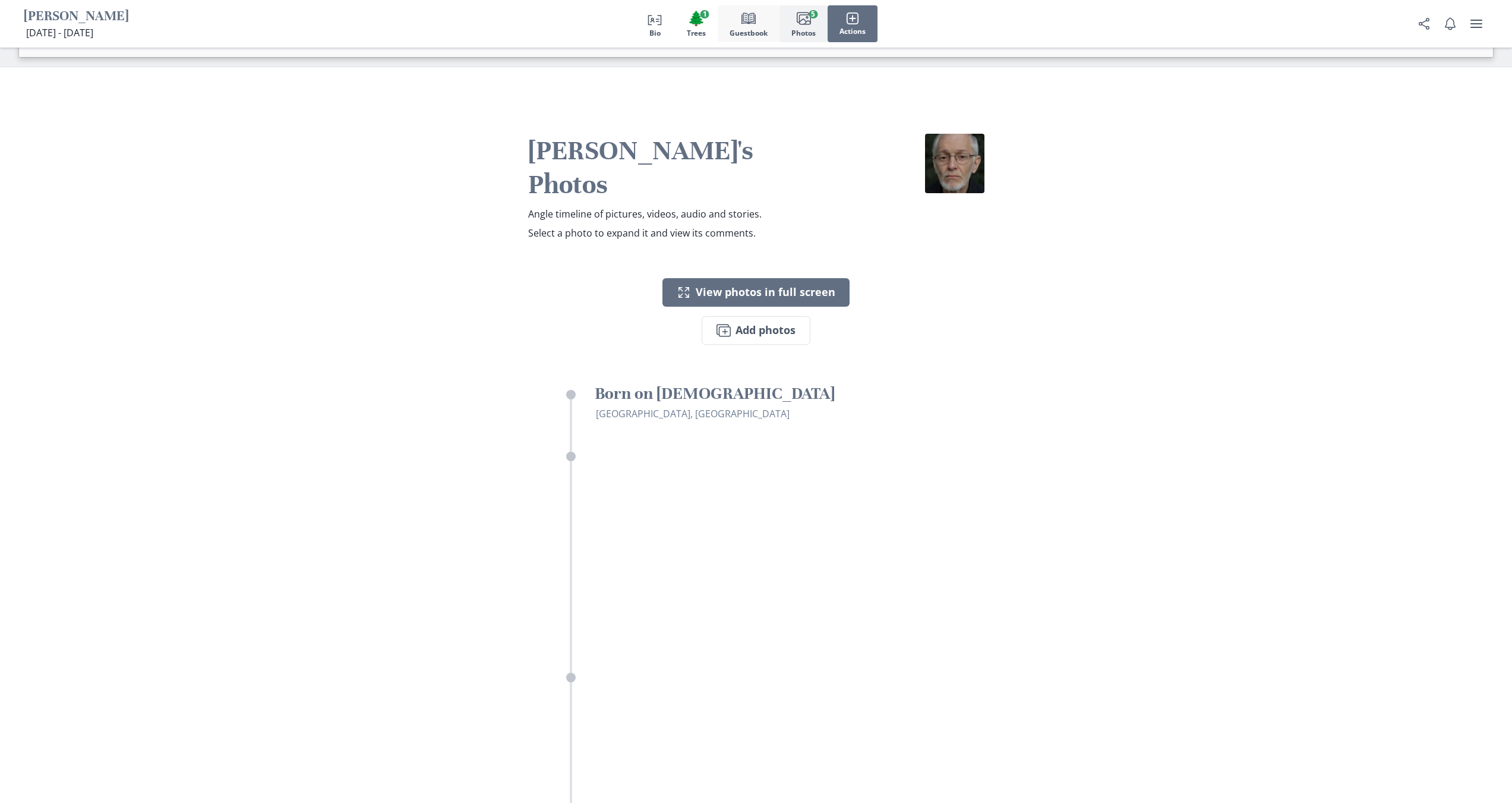
drag, startPoint x: 721, startPoint y: 32, endPoint x: 755, endPoint y: 26, distance: 34.5
click at [738, 28] on button "Book Guestbook" at bounding box center [748, 23] width 62 height 37
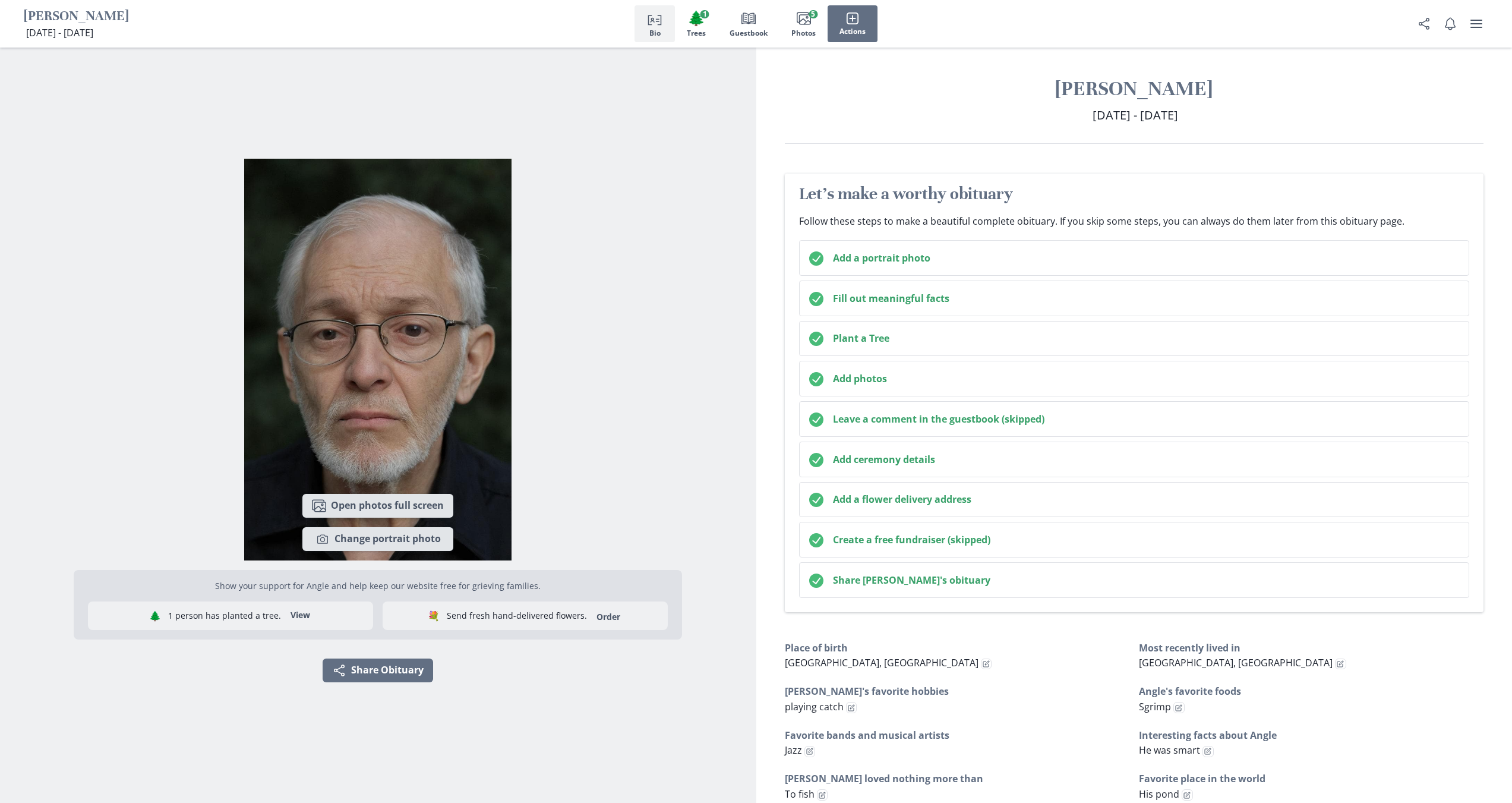
click at [717, 502] on div "Images Open photos full screen Camera Change portrait photo" at bounding box center [378, 522] width 737 height 76
click at [1485, 23] on button "user menu" at bounding box center [1477, 24] width 24 height 24
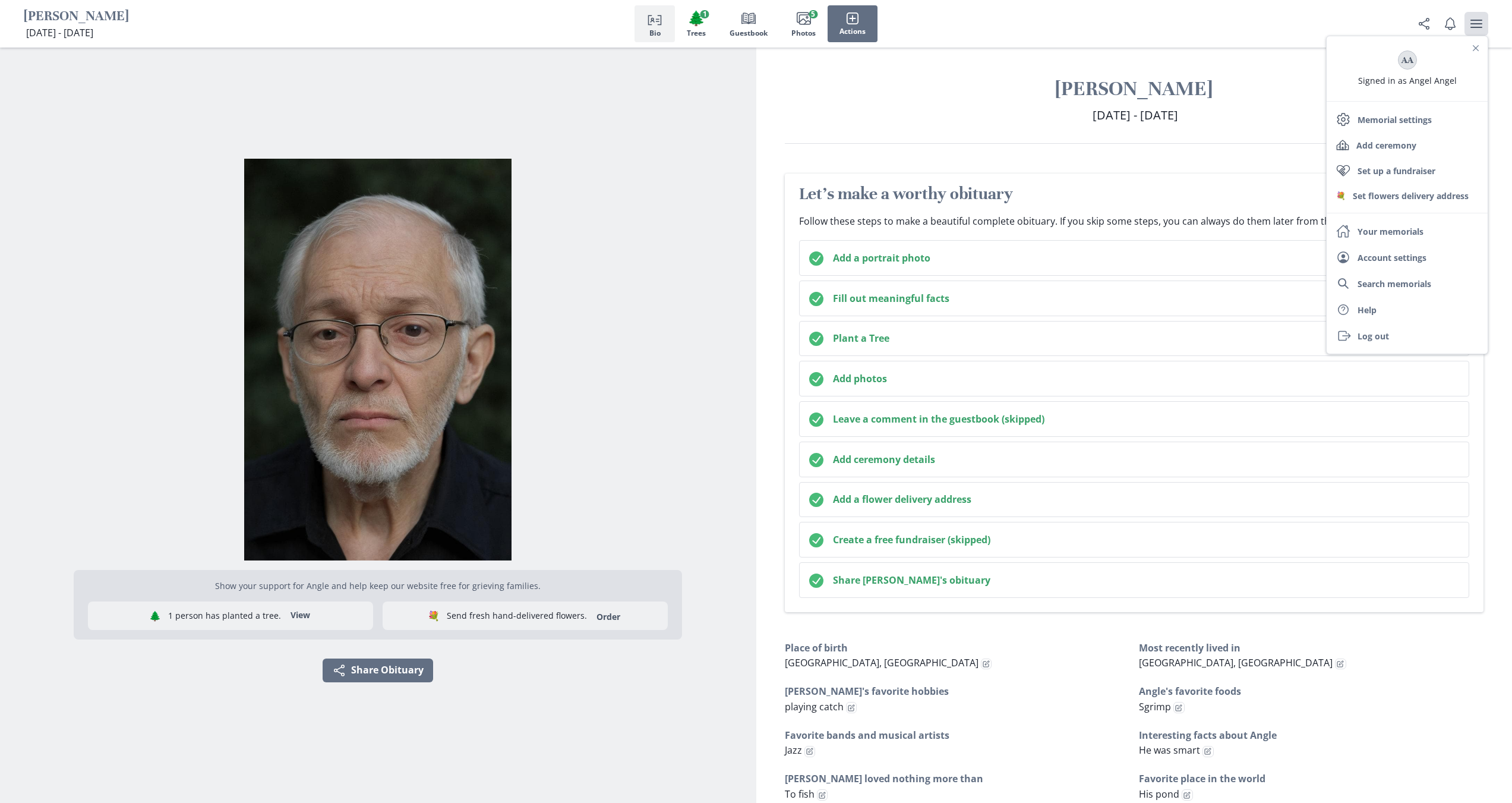
click at [1116, 181] on div "Let's make a worthy obituary Follow these steps to make a beautiful complete ob…" at bounding box center [1134, 393] width 699 height 438
